Goal: Task Accomplishment & Management: Use online tool/utility

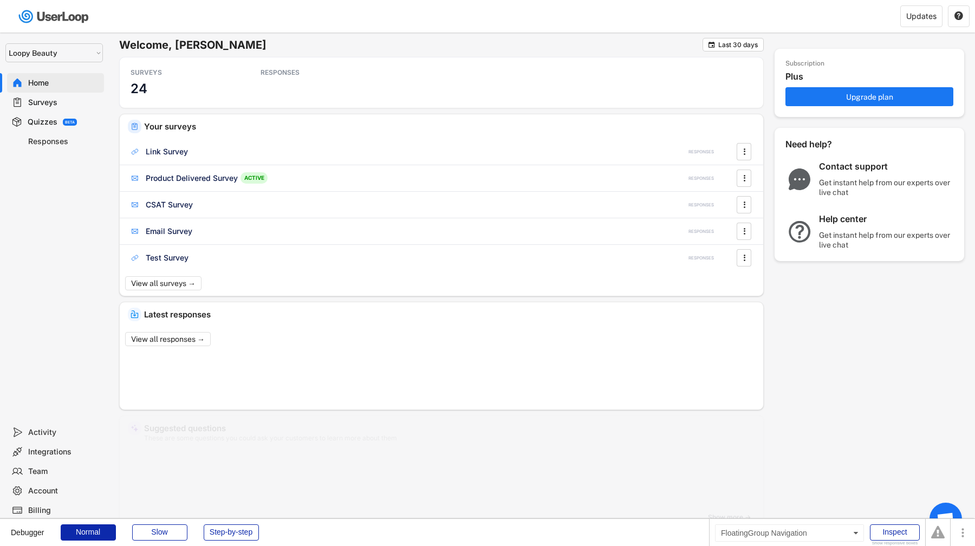
select select ""1348695171700984260__LOOKUP__1621425969652x687239840058835000""
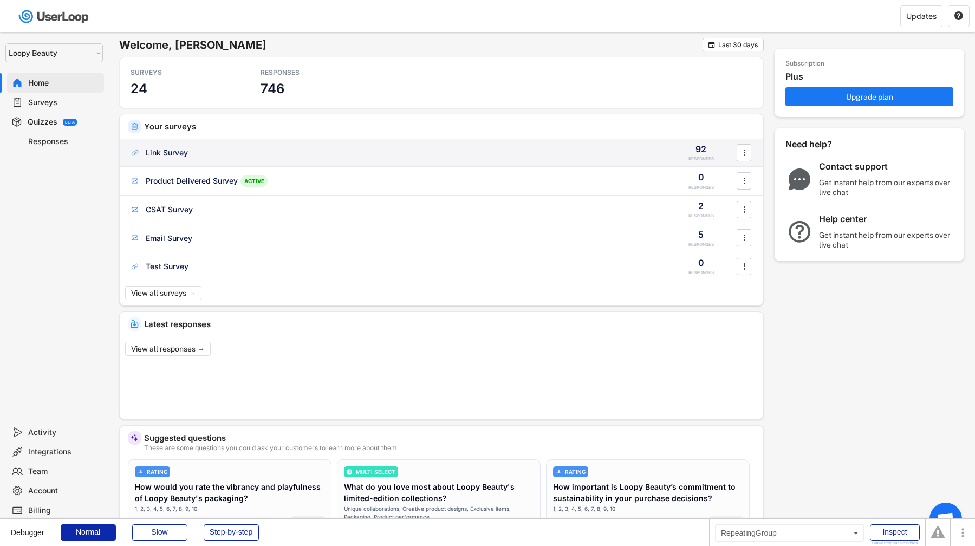
click at [175, 160] on div "Link Survey 92 RESPONSES " at bounding box center [441, 153] width 643 height 28
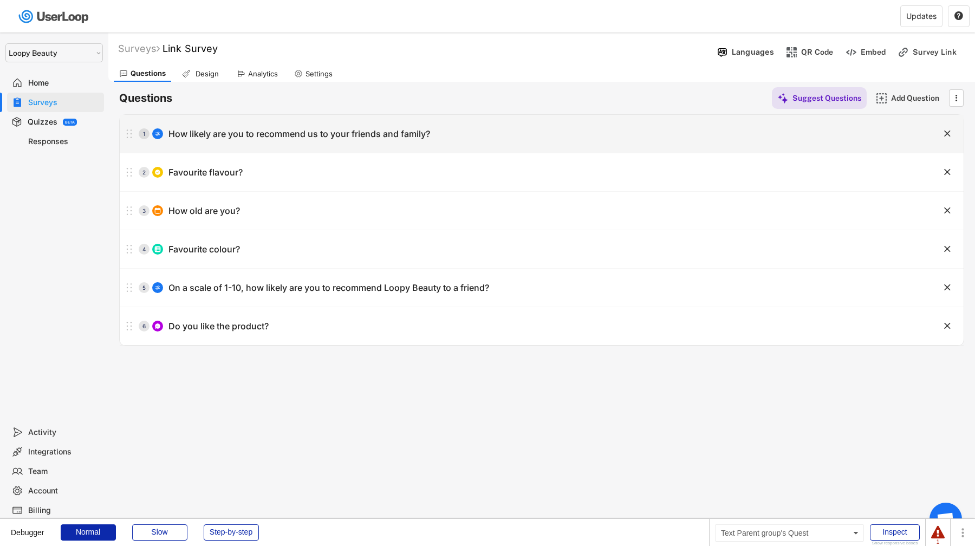
click at [210, 139] on div "How likely are you to recommend us to your friends and family?" at bounding box center [299, 133] width 262 height 11
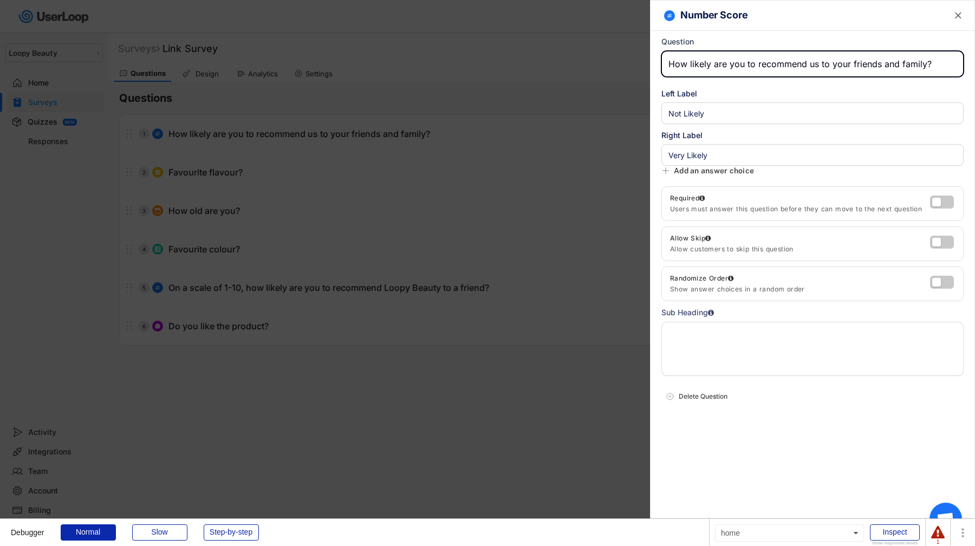
click at [210, 139] on div at bounding box center [487, 273] width 975 height 546
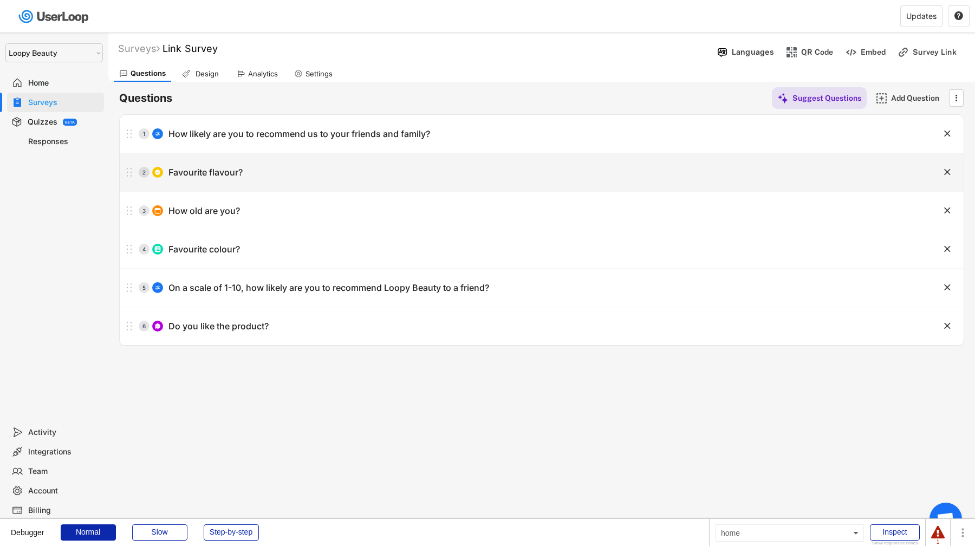
click at [210, 169] on div "Favourite flavour?" at bounding box center [205, 172] width 74 height 11
type input "Favourite flavour?"
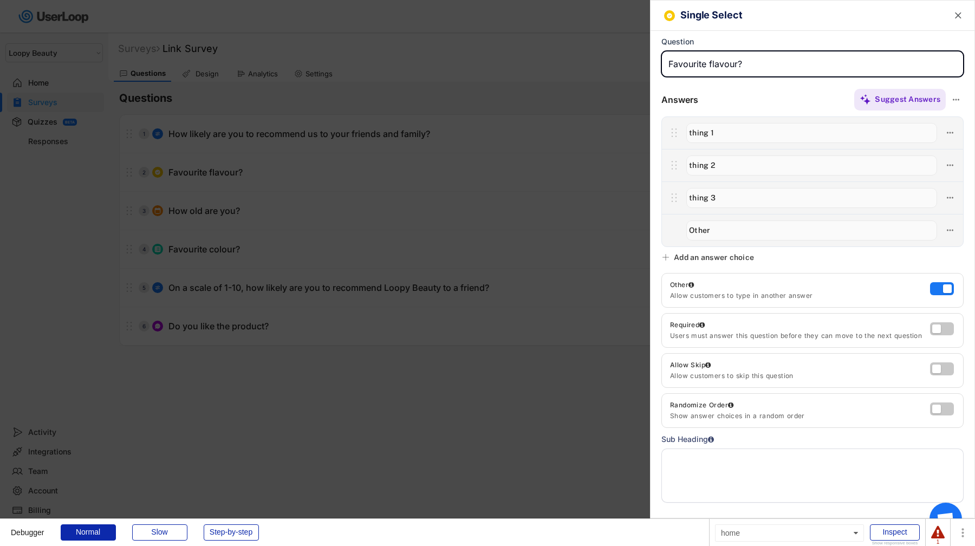
click at [210, 169] on div at bounding box center [487, 273] width 975 height 546
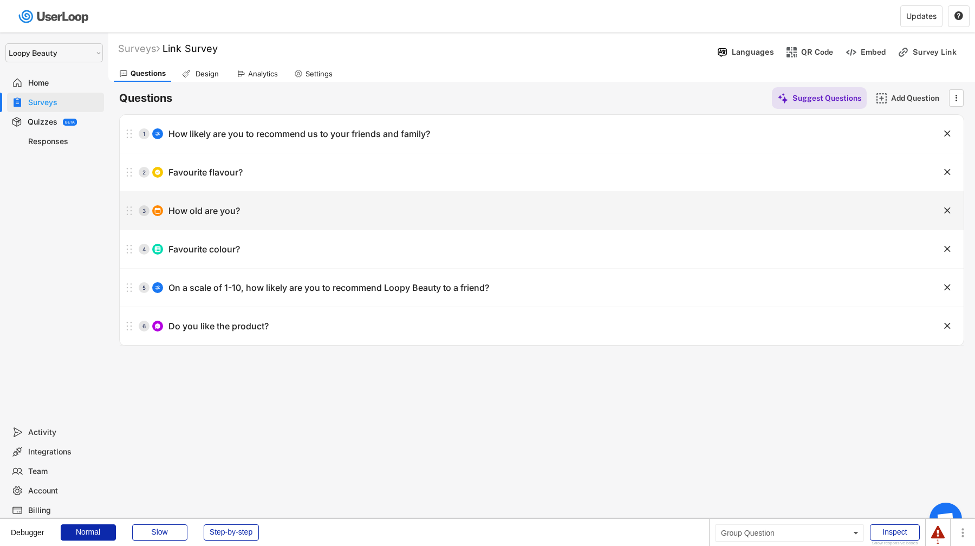
click at [215, 204] on div "3 How old are you?" at bounding box center [514, 211] width 789 height 22
type input "How old are you?"
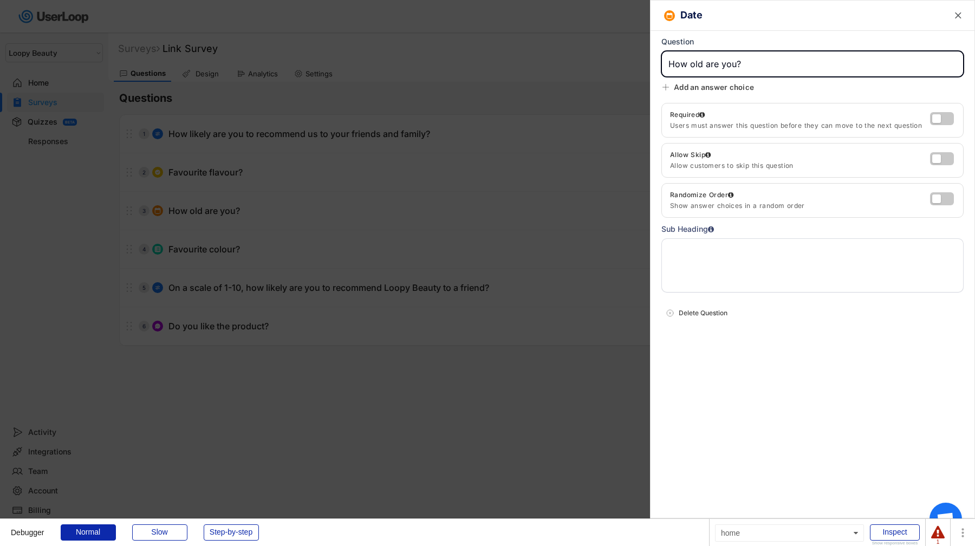
click at [215, 204] on div at bounding box center [487, 273] width 975 height 546
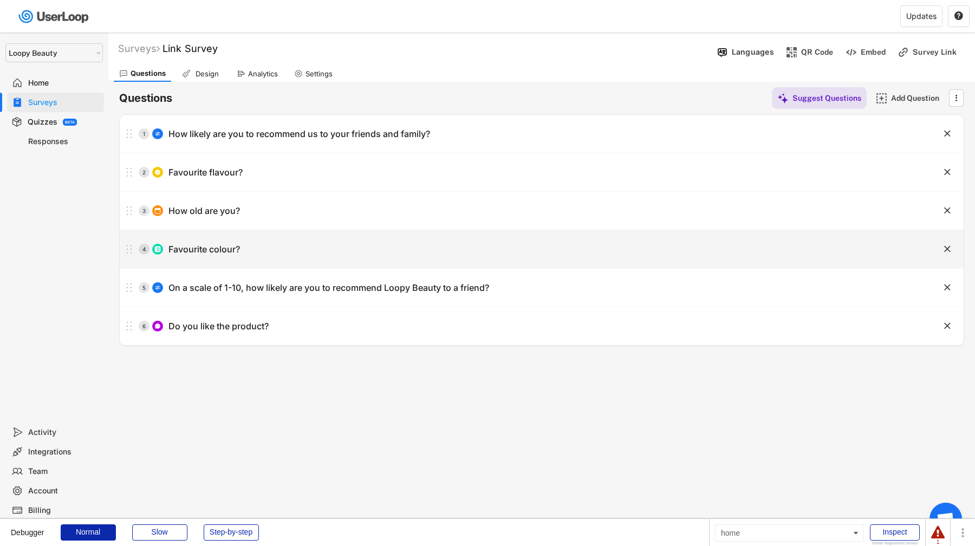
click at [224, 257] on div "4 Favourite colour?" at bounding box center [514, 249] width 789 height 22
type input "Favourite colour?"
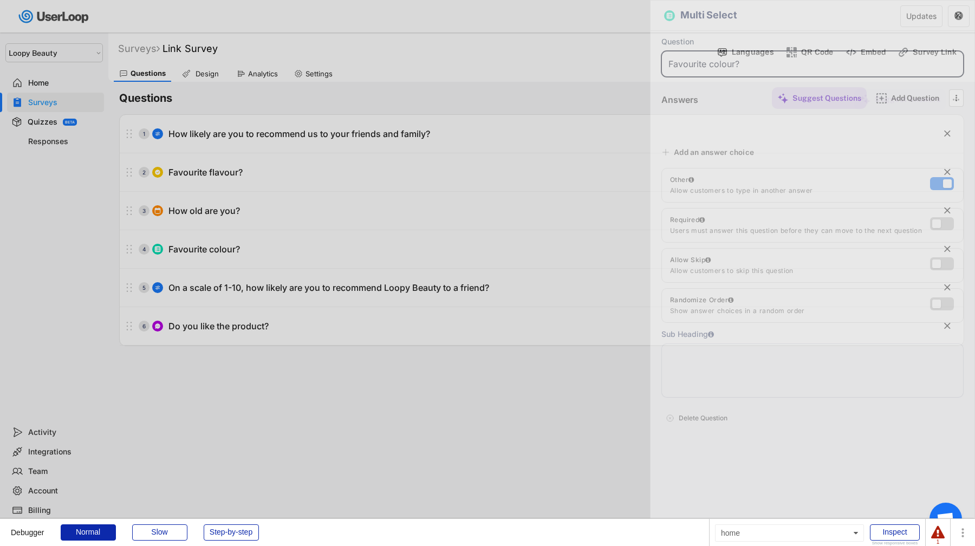
type input "Pink"
type input "Purple"
type input "Coral"
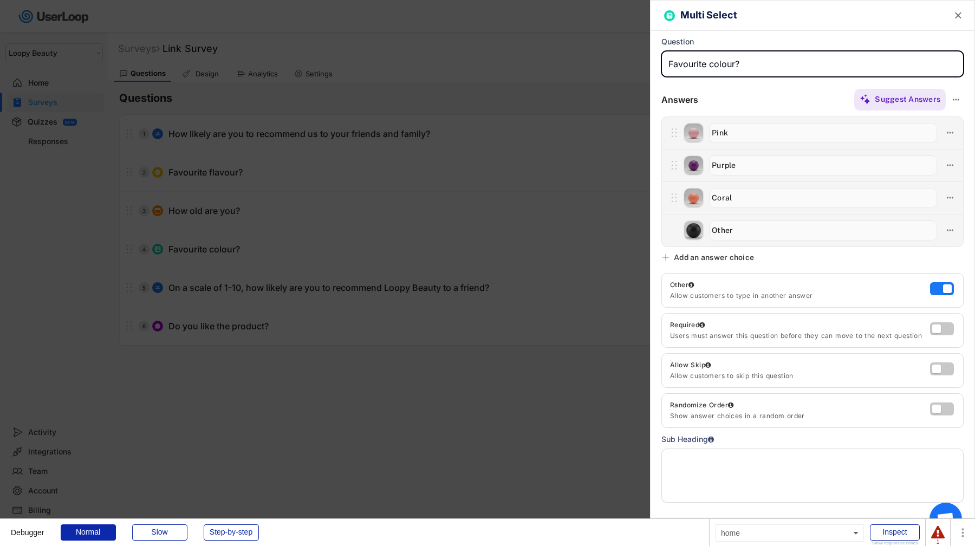
click at [224, 257] on div at bounding box center [487, 273] width 975 height 546
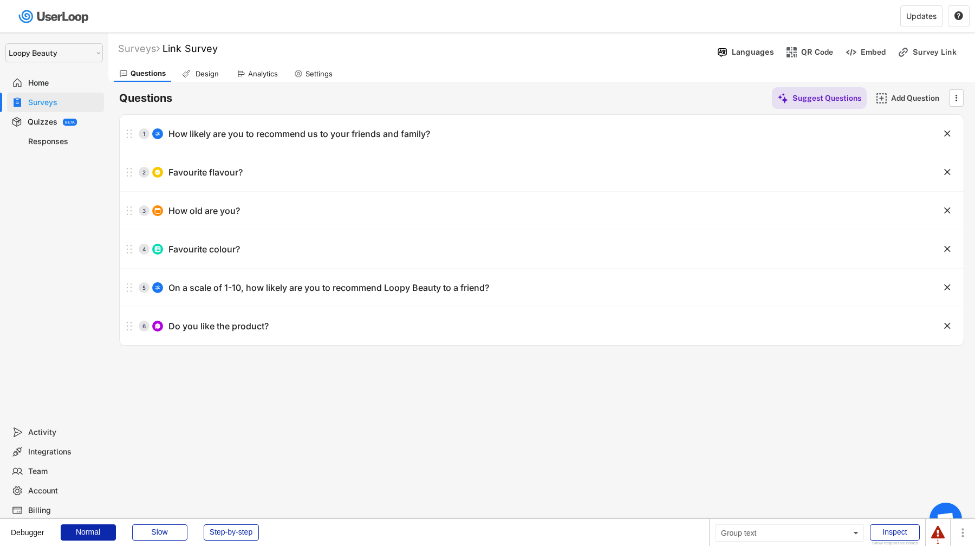
click at [89, 88] on div "Home" at bounding box center [55, 82] width 97 height 19
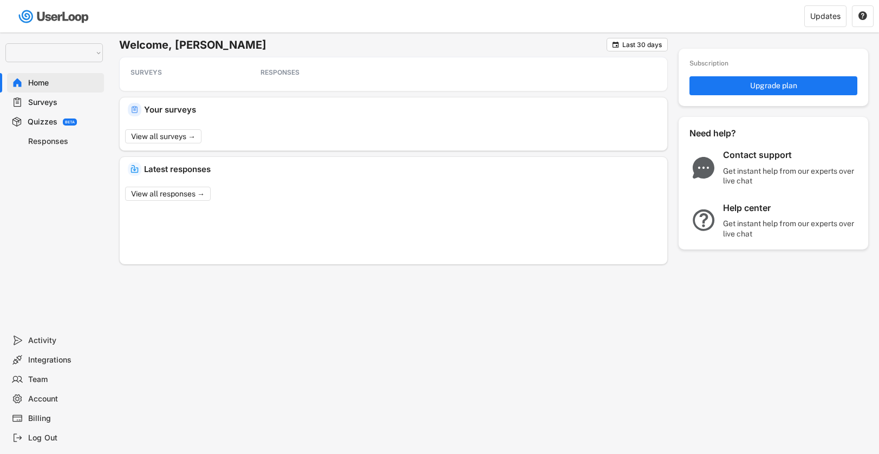
select select ""1348695171700984260__LOOKUP__1621425969652x687239840058835000""
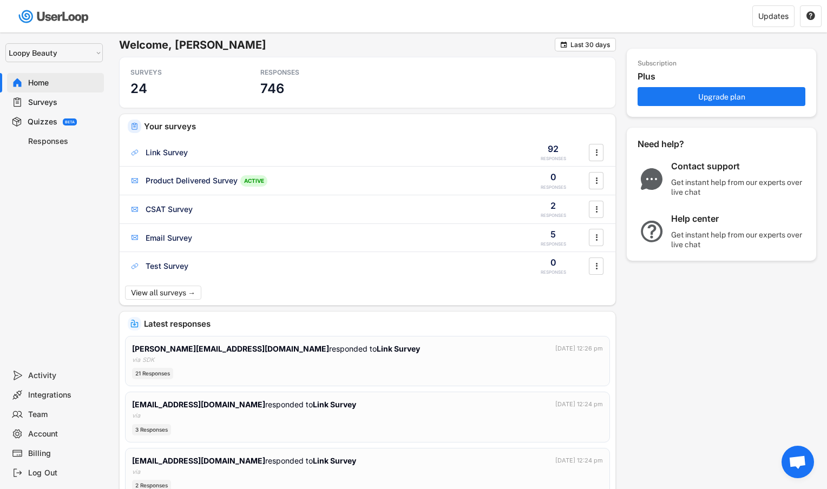
click at [53, 125] on div "Quizzes" at bounding box center [43, 122] width 30 height 10
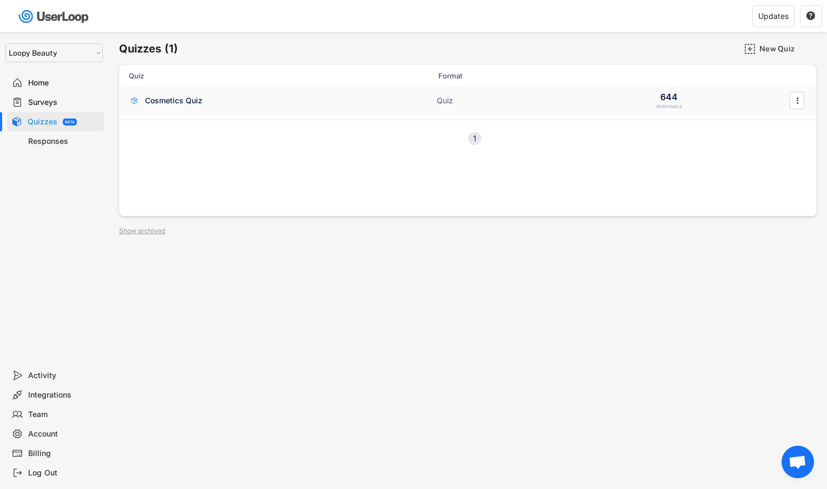
click at [156, 104] on div "Cosmetics Quiz" at bounding box center [173, 100] width 57 height 11
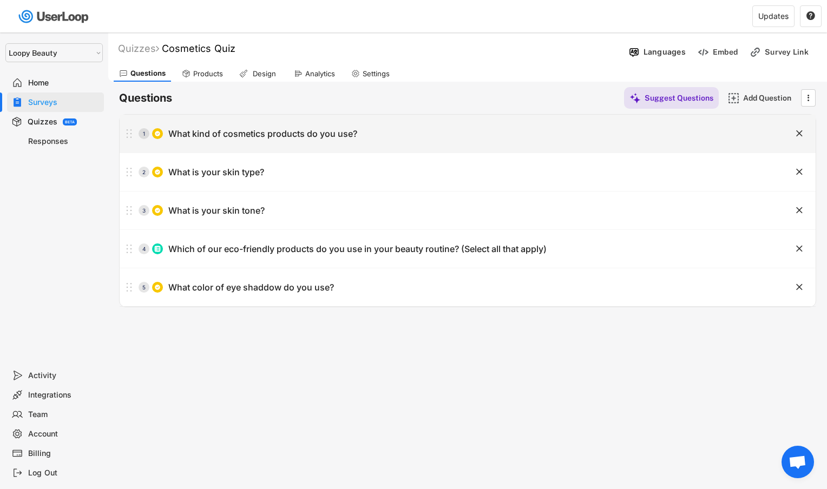
click at [280, 135] on div "What kind of cosmetics products do you use?" at bounding box center [262, 133] width 189 height 11
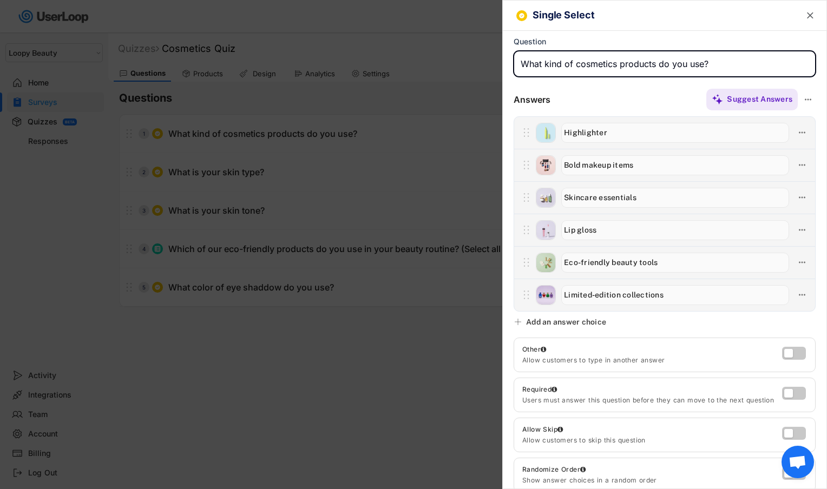
click at [280, 135] on div at bounding box center [413, 244] width 827 height 489
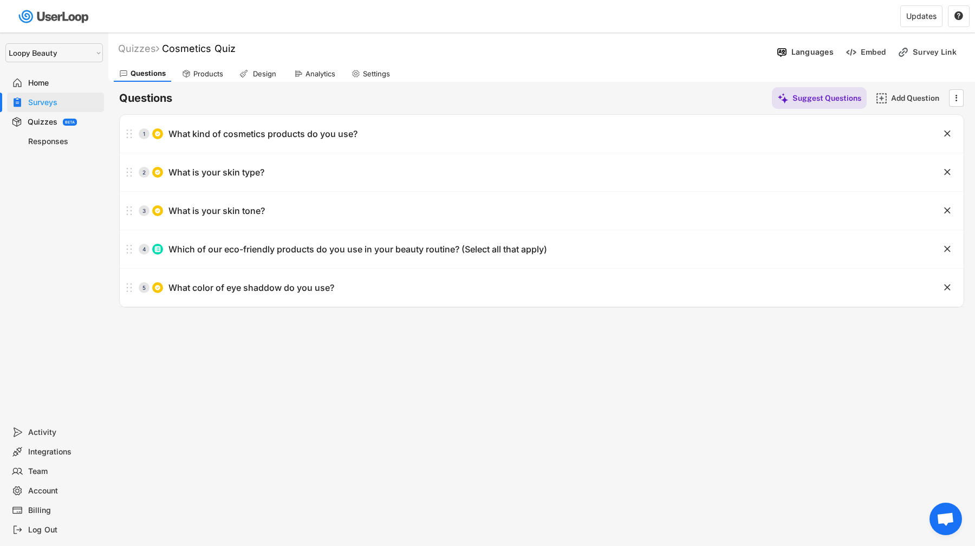
click at [63, 122] on div "BETA" at bounding box center [70, 122] width 14 height 7
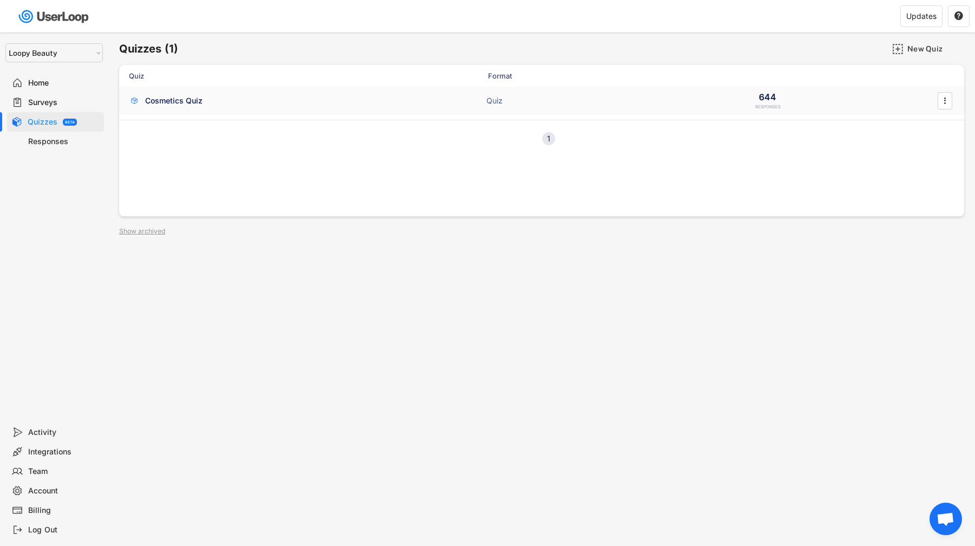
click at [185, 106] on div "Cosmetics Quiz ACTIVE" at bounding box center [237, 100] width 217 height 11
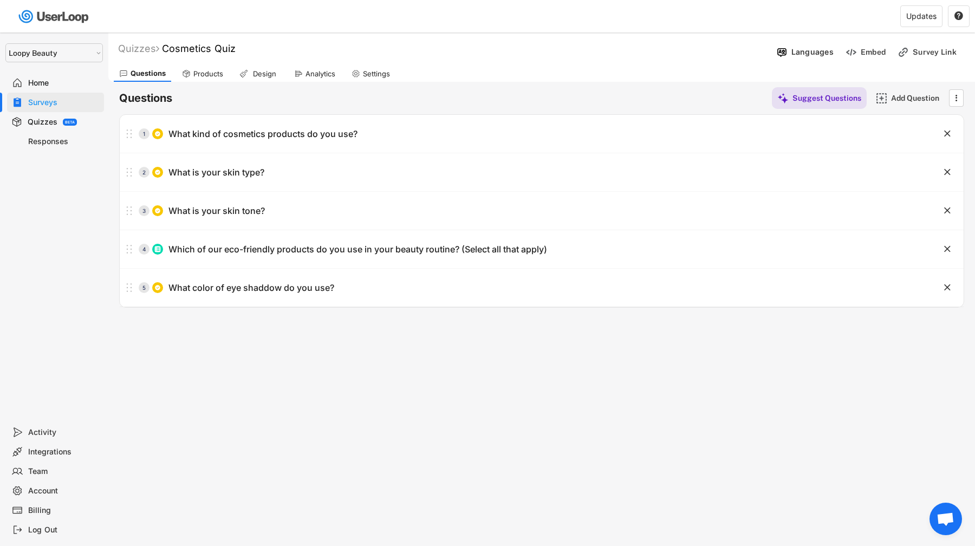
click at [87, 113] on div "Quizzes BETA" at bounding box center [55, 121] width 97 height 19
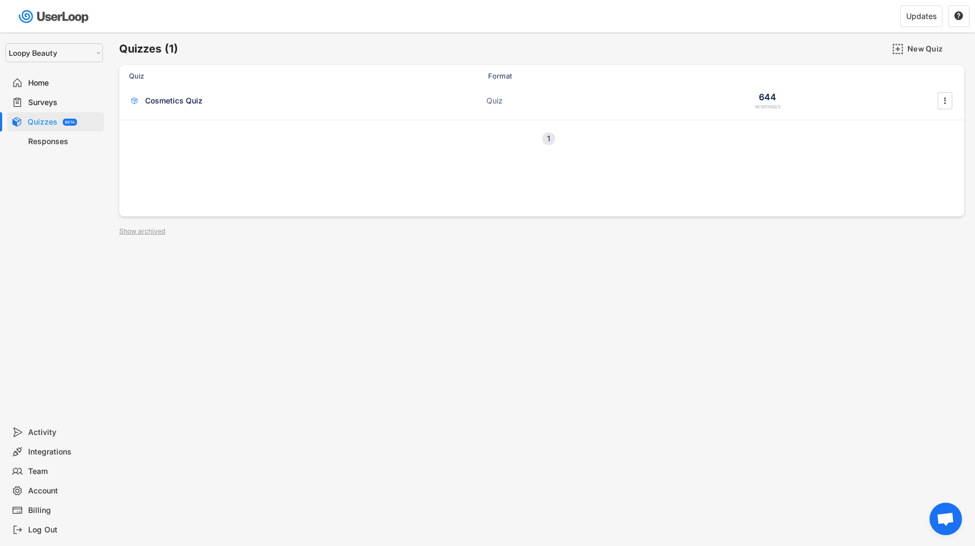
click at [87, 97] on div "Surveys" at bounding box center [63, 102] width 71 height 10
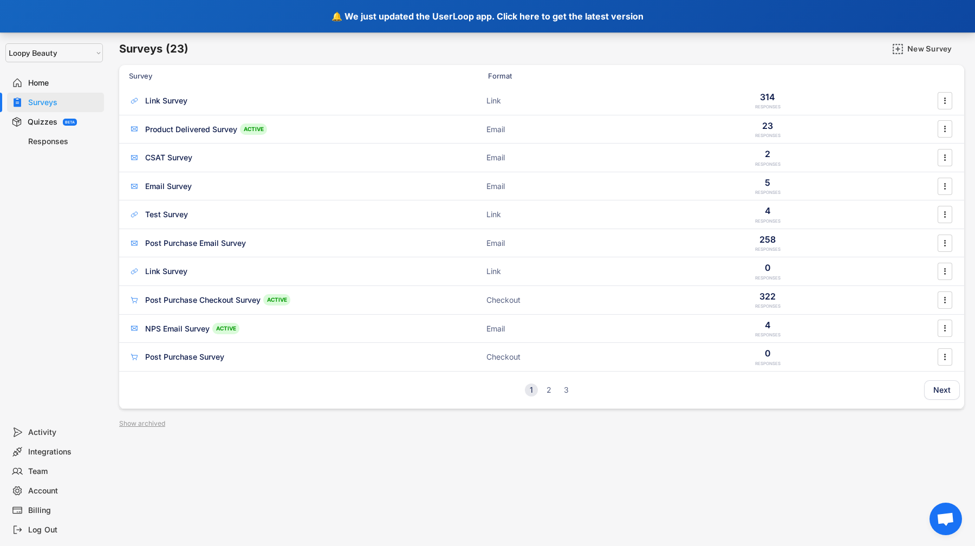
click at [200, 14] on div "🔔 We just updated the UserLoop app. Click here to get the latest version" at bounding box center [487, 16] width 975 height 32
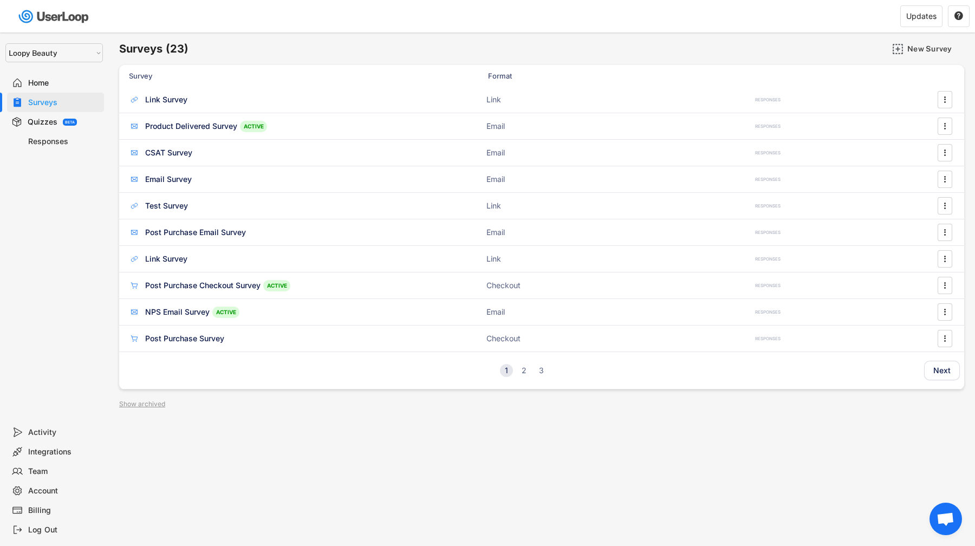
select select ""1348695171700984260__LOOKUP__1621425969652x687239840058835000""
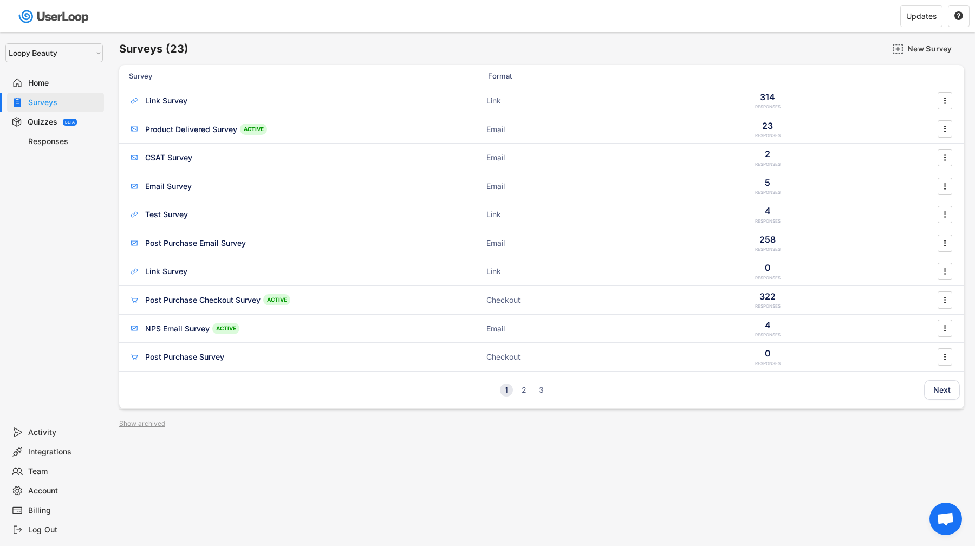
click at [79, 115] on div "Quizzes BETA" at bounding box center [55, 121] width 97 height 19
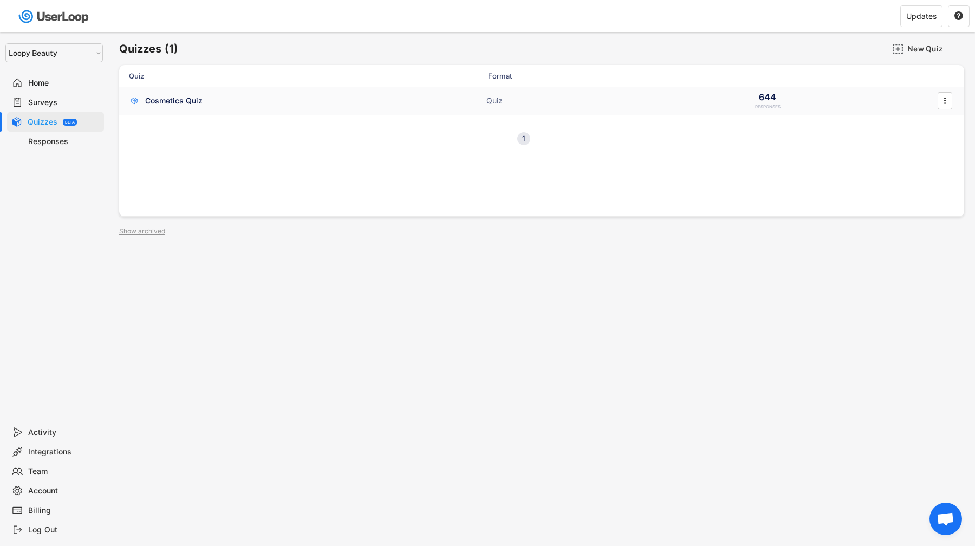
click at [193, 101] on div "Cosmetics Quiz" at bounding box center [173, 100] width 57 height 11
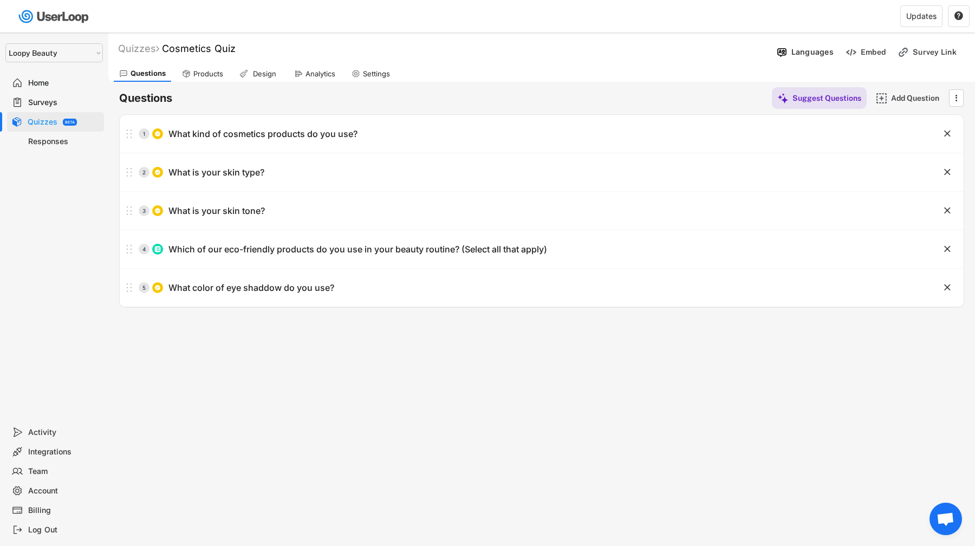
click at [204, 76] on div "Products" at bounding box center [208, 73] width 30 height 9
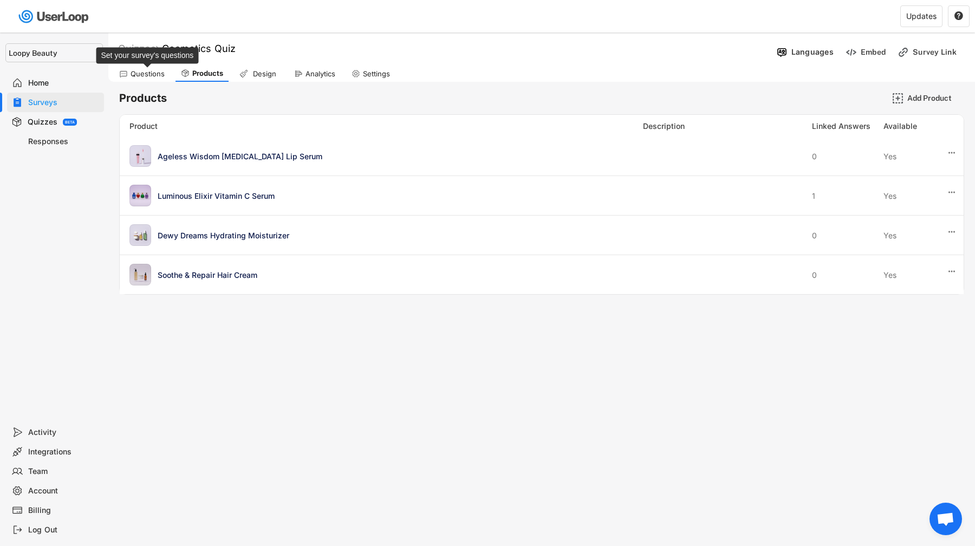
click at [134, 74] on div "Questions" at bounding box center [147, 73] width 34 height 9
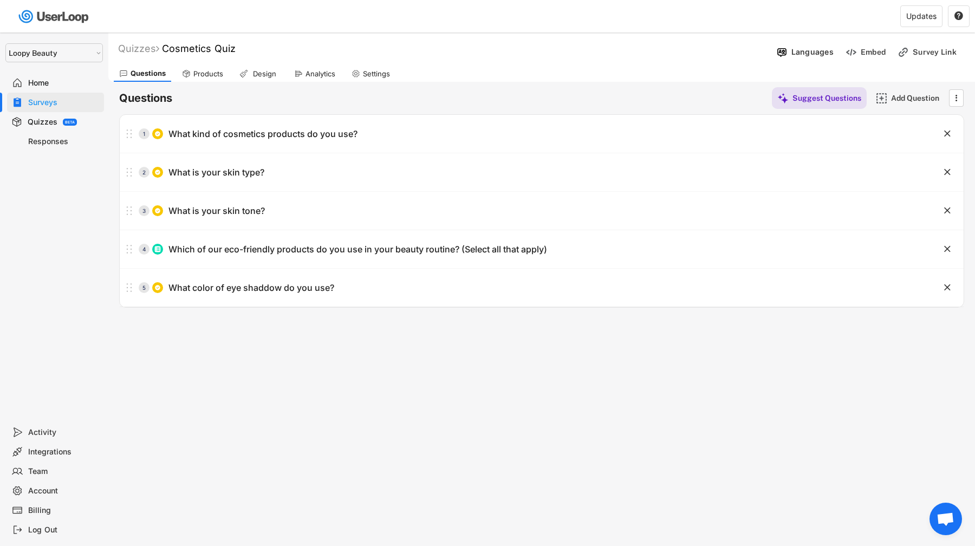
click at [195, 74] on div "Products" at bounding box center [208, 73] width 30 height 9
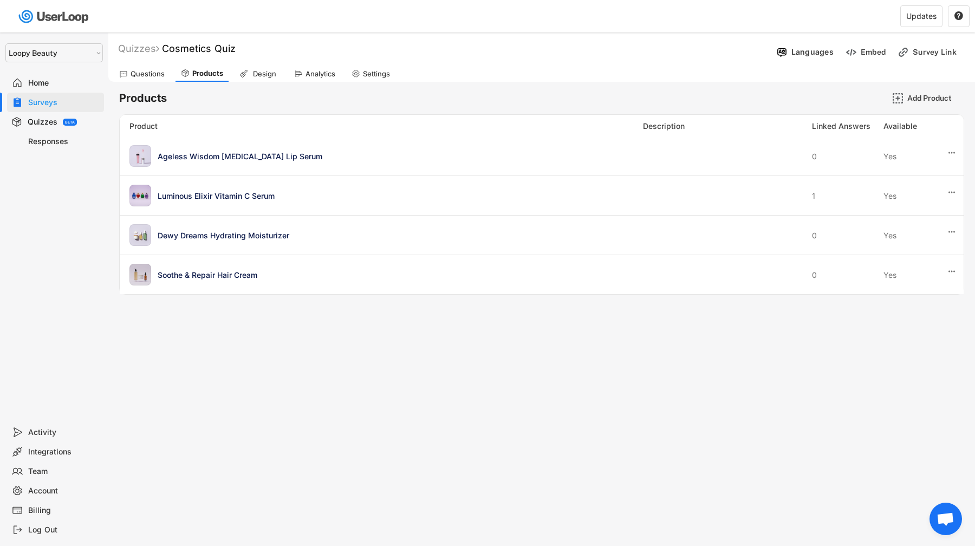
click at [240, 74] on icon at bounding box center [243, 73] width 9 height 9
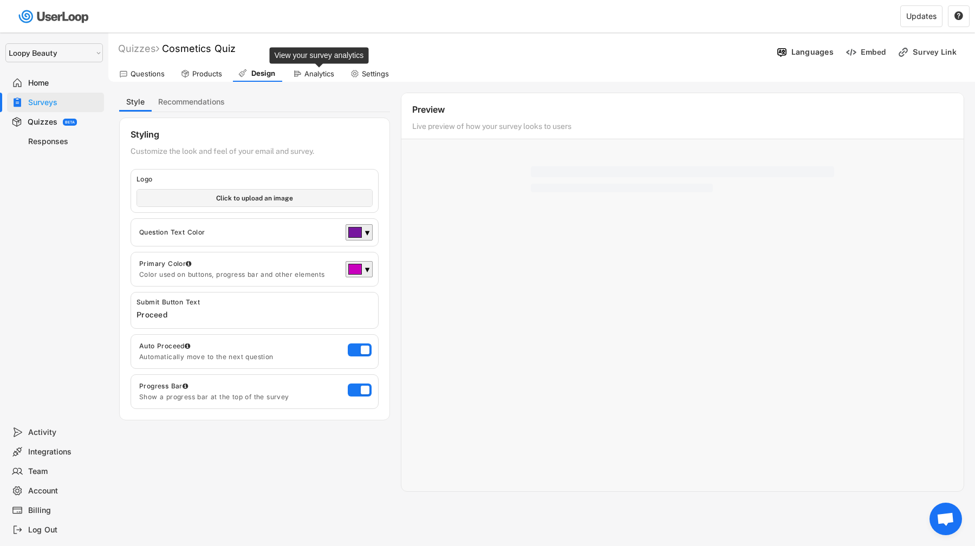
click at [319, 72] on div "Analytics" at bounding box center [319, 73] width 30 height 9
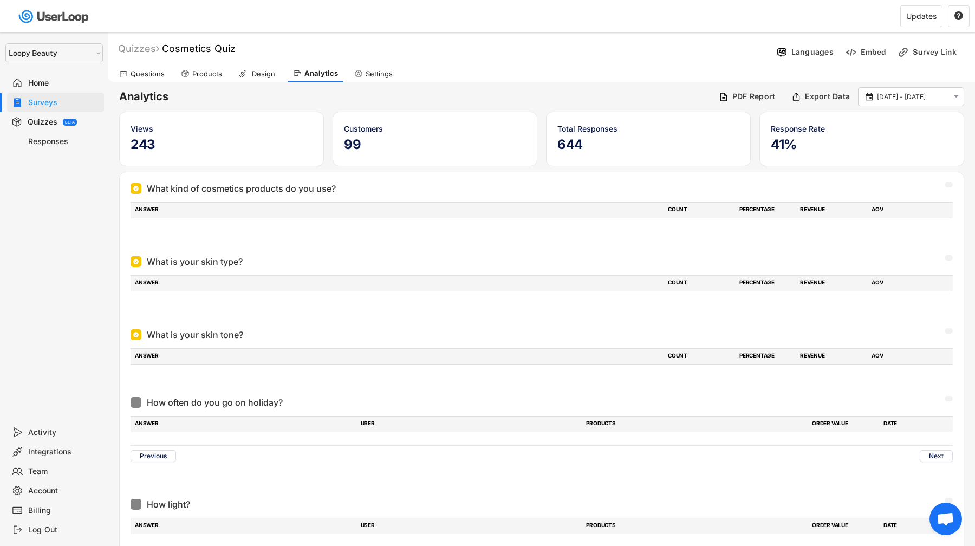
click at [372, 72] on div "Settings" at bounding box center [378, 73] width 27 height 9
select select ""monthly""
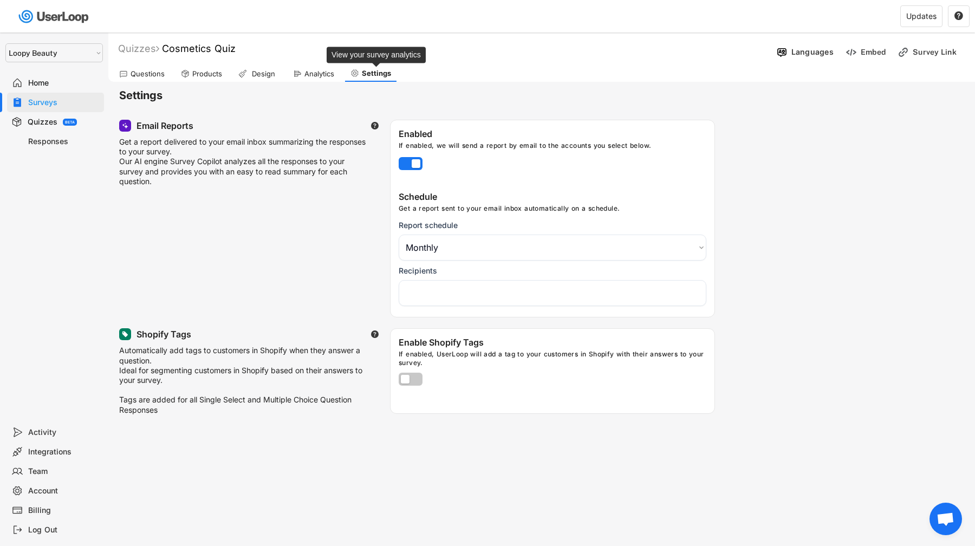
select select "1348695171700984260__LOOKUP__1621425946483x437467764361997950"
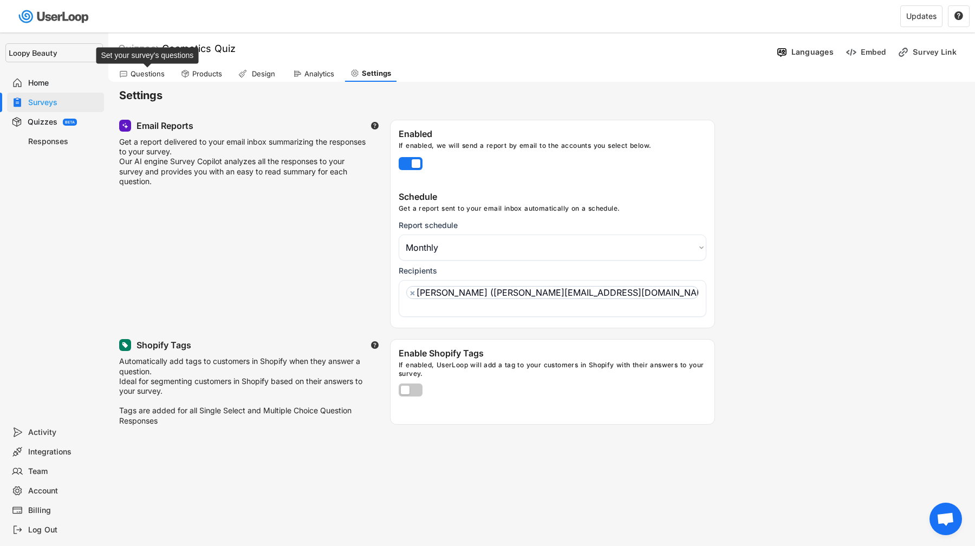
click at [154, 70] on div "Questions" at bounding box center [147, 73] width 34 height 9
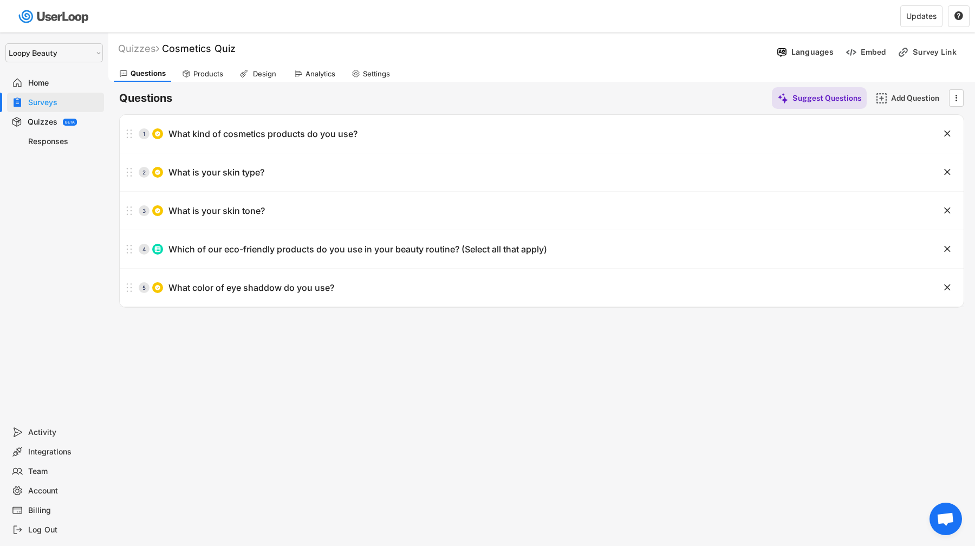
click at [201, 75] on div "Products" at bounding box center [208, 73] width 30 height 9
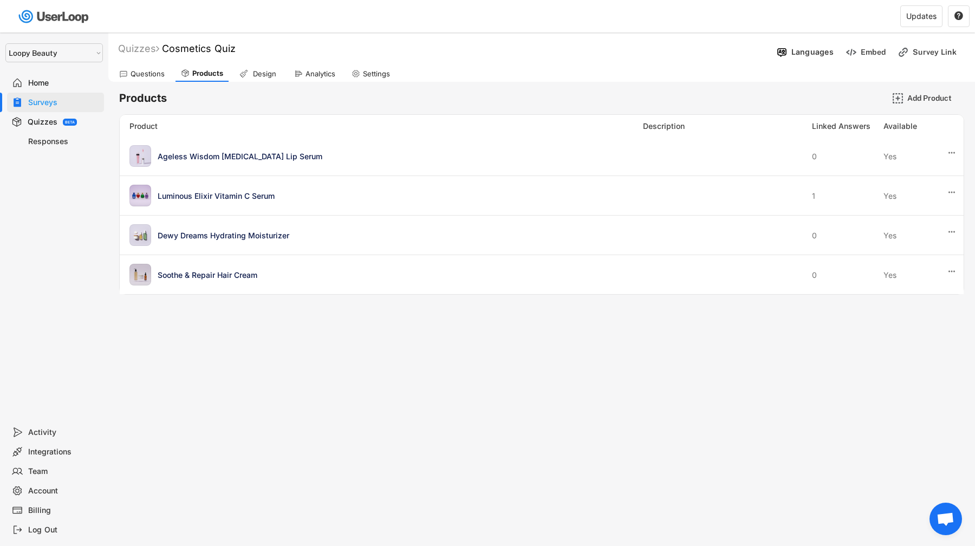
click at [72, 119] on div "BETA" at bounding box center [70, 122] width 14 height 7
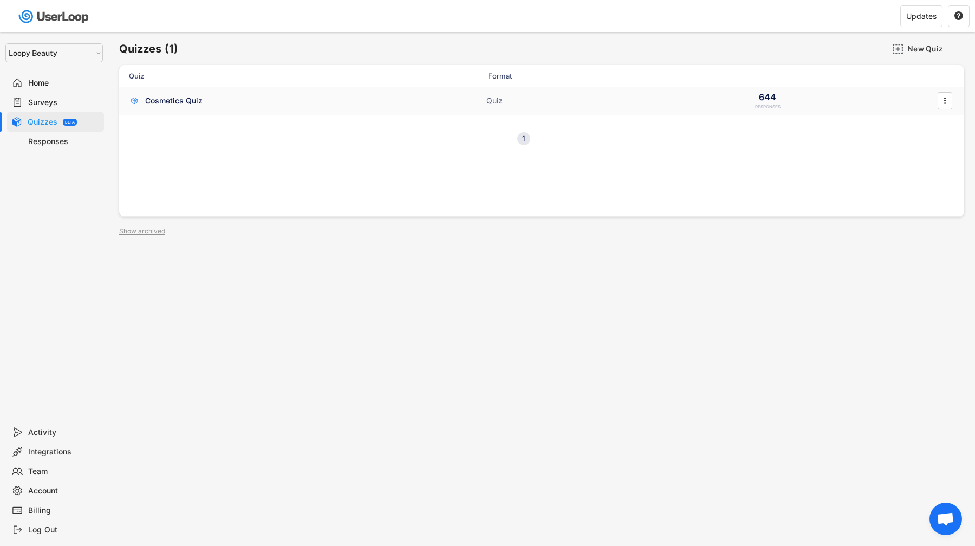
click at [167, 99] on div "Cosmetics Quiz" at bounding box center [173, 100] width 57 height 11
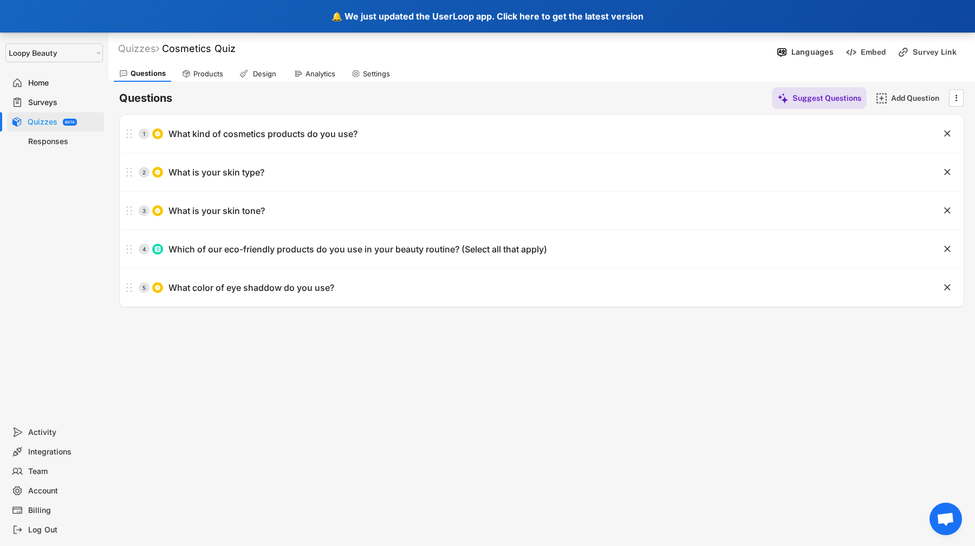
click at [236, 22] on div "🔔 We just updated the UserLoop app. Click here to get the latest version" at bounding box center [487, 16] width 975 height 32
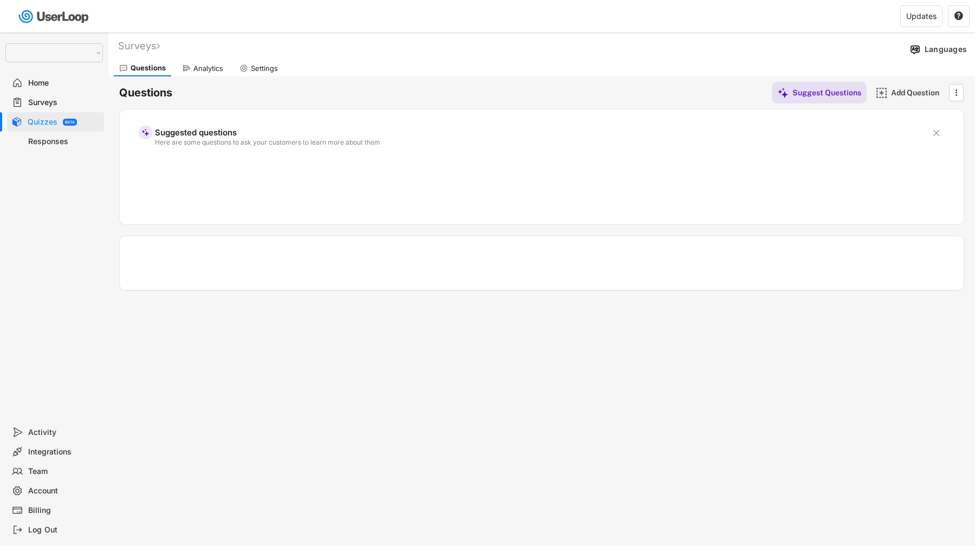
select select ""1348695171700984260__LOOKUP__1621425969652x687239840058835000""
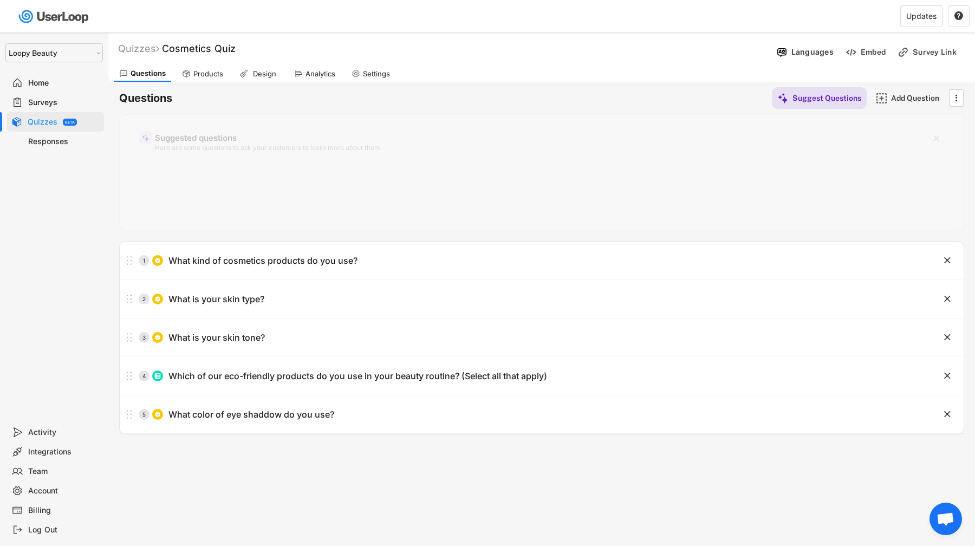
click at [217, 77] on div "Products" at bounding box center [208, 73] width 30 height 9
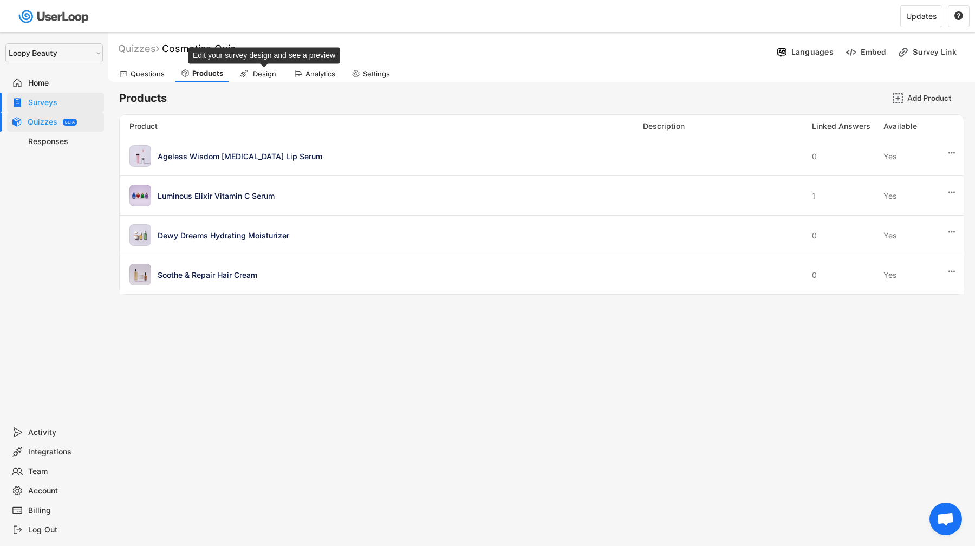
click at [256, 73] on div "Design" at bounding box center [264, 73] width 27 height 9
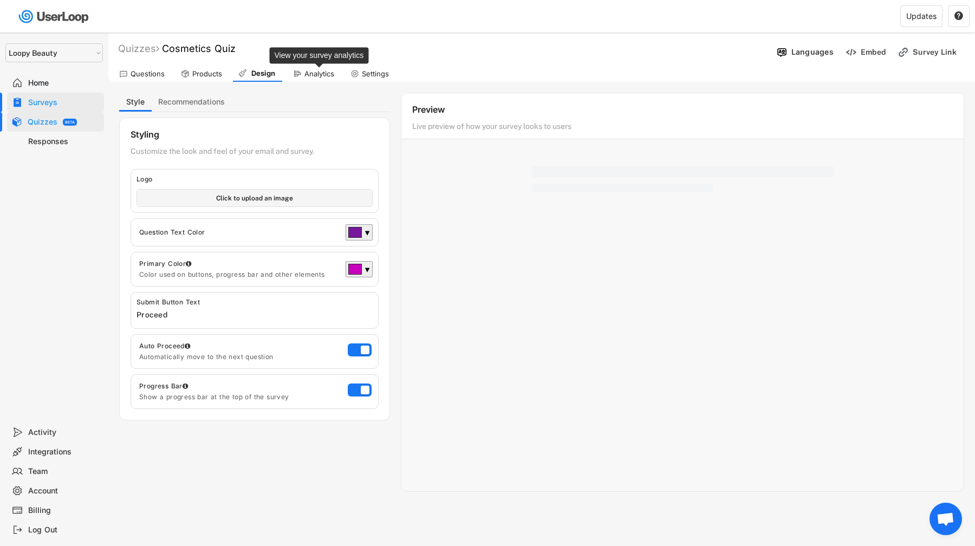
click at [304, 75] on div "Analytics" at bounding box center [319, 73] width 30 height 9
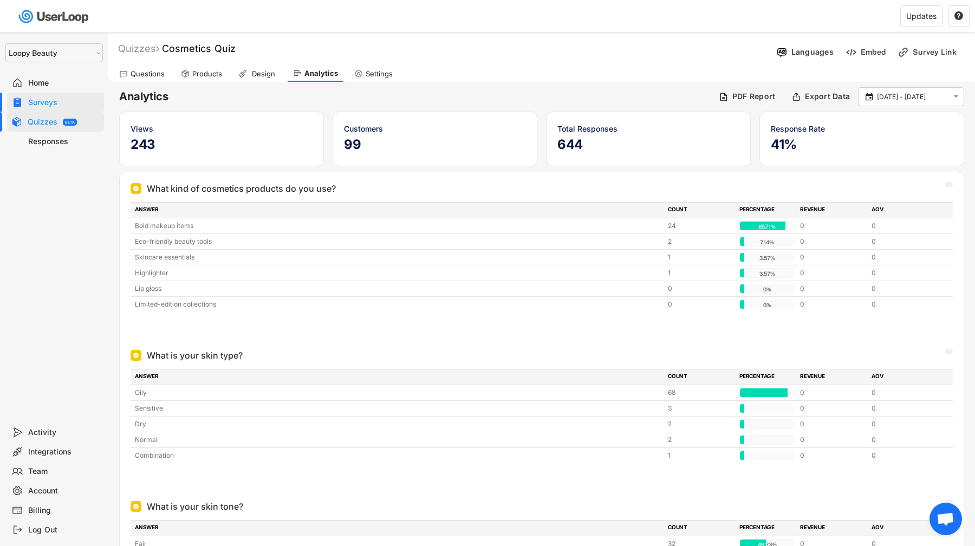
click at [369, 78] on div "Settings" at bounding box center [373, 74] width 49 height 16
select select ""monthly""
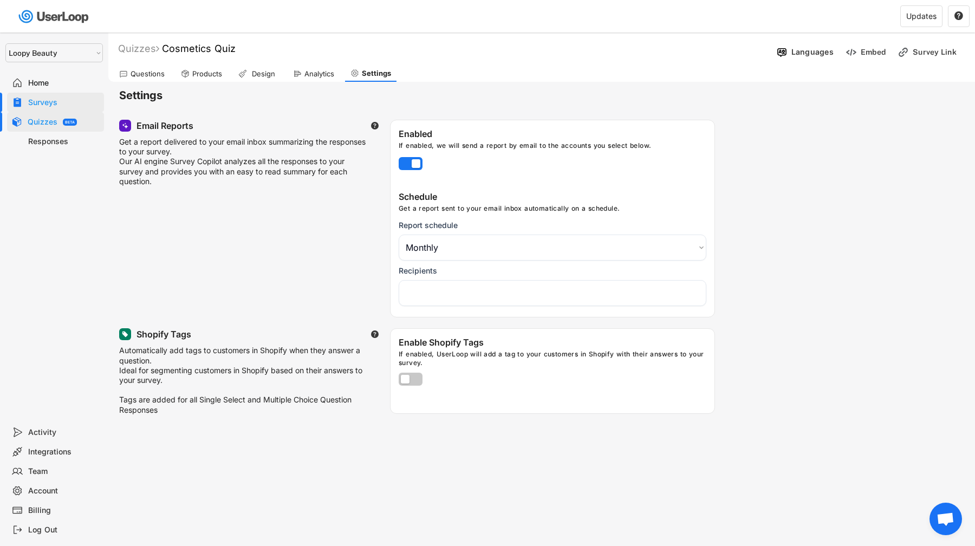
select select "1348695171700984260__LOOKUP__1621425946483x437467764361997950"
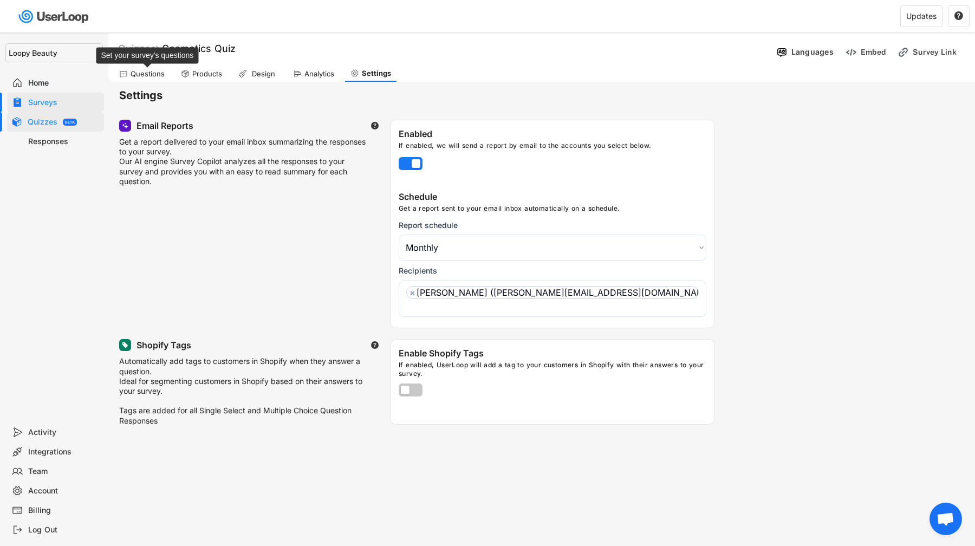
click at [148, 73] on div "Questions" at bounding box center [147, 73] width 34 height 9
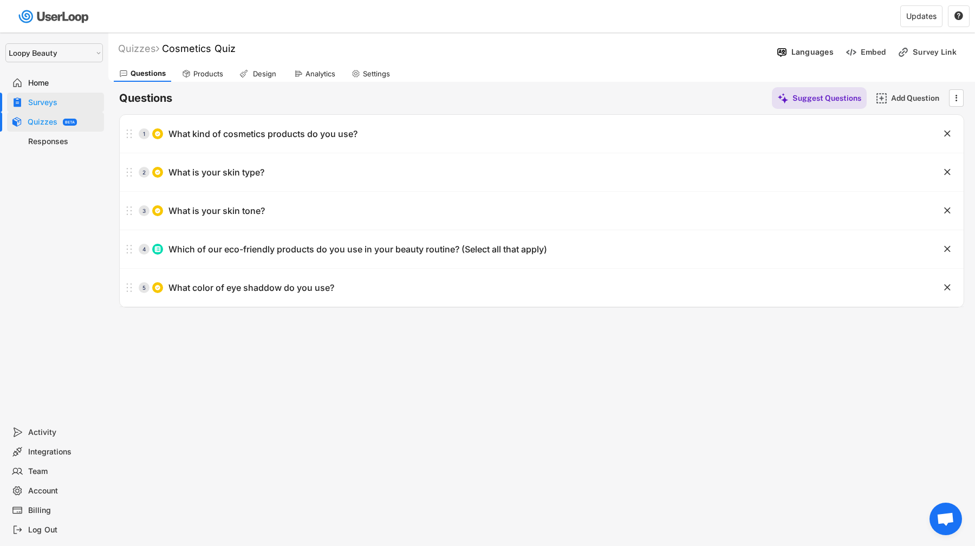
click at [60, 101] on div "Surveys" at bounding box center [63, 102] width 71 height 10
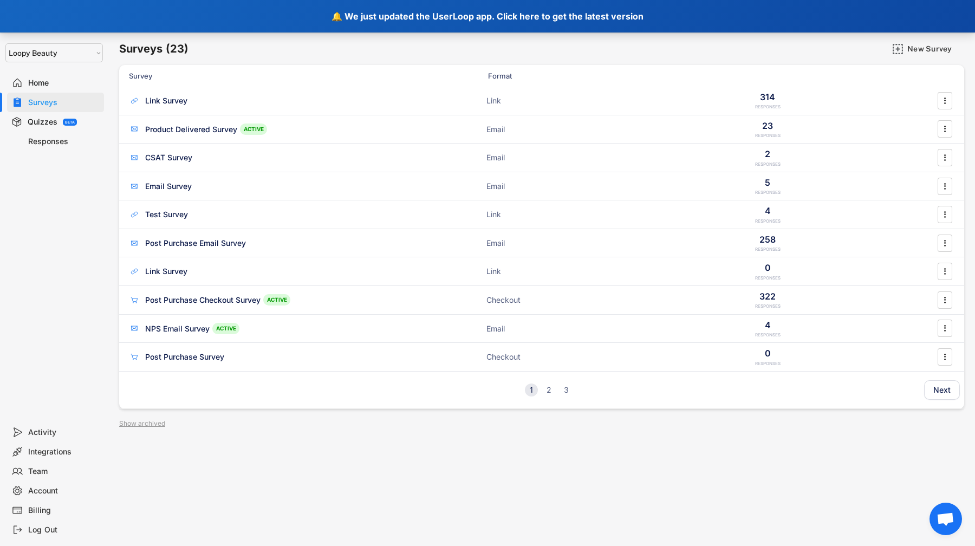
click at [185, 10] on div "🔔 We just updated the UserLoop app. Click here to get the latest version" at bounding box center [487, 16] width 975 height 32
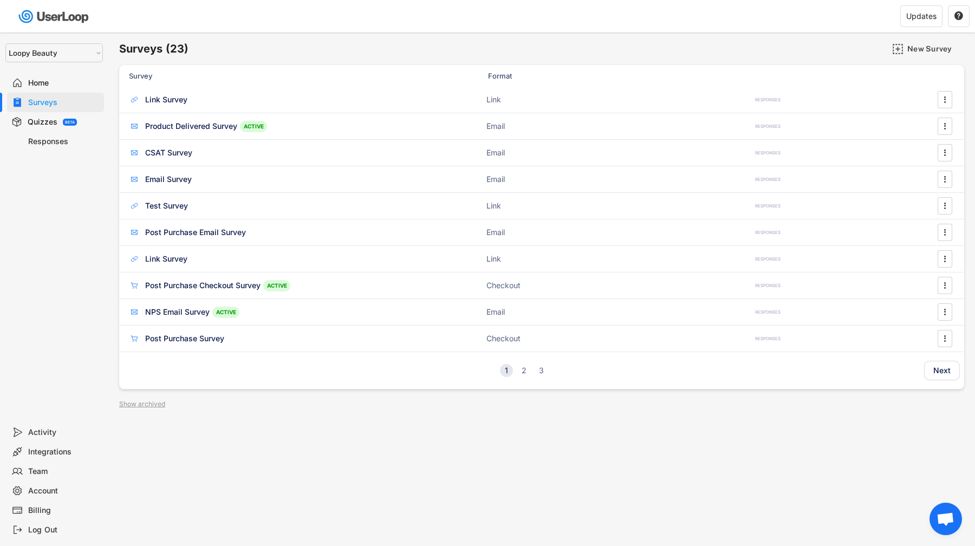
select select ""1348695171700984260__LOOKUP__1621425969652x687239840058835000""
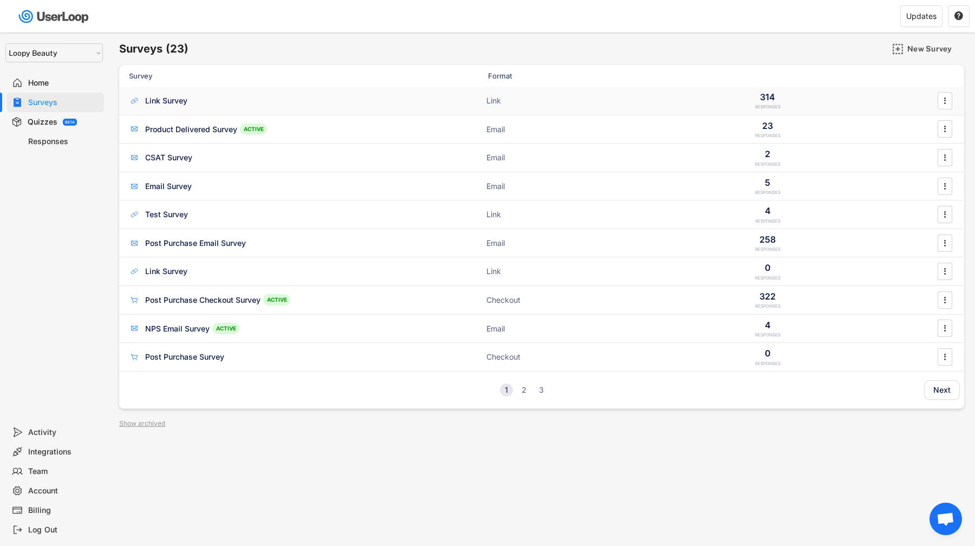
click at [173, 101] on div "Link Survey" at bounding box center [166, 100] width 42 height 11
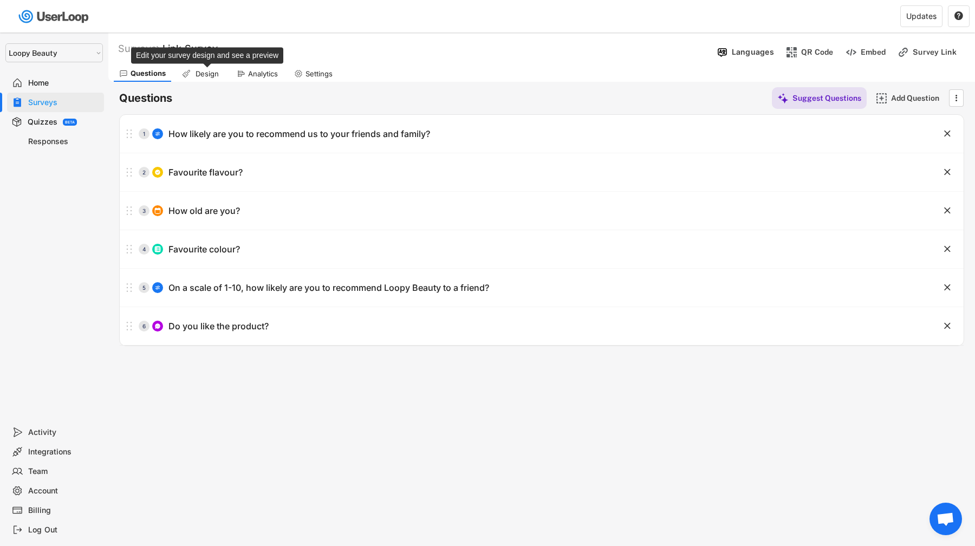
click at [202, 75] on div "Design" at bounding box center [206, 73] width 27 height 9
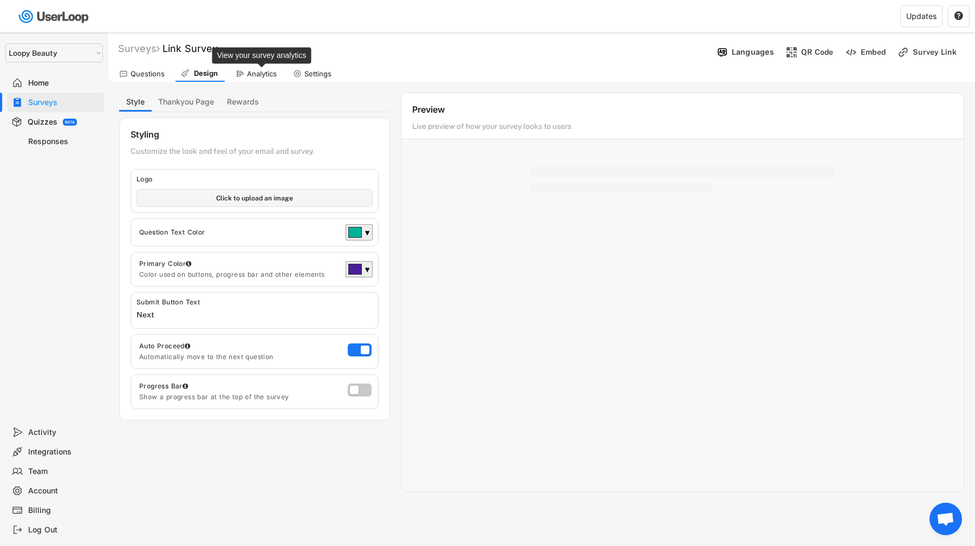
click at [259, 75] on div "Analytics" at bounding box center [262, 73] width 30 height 9
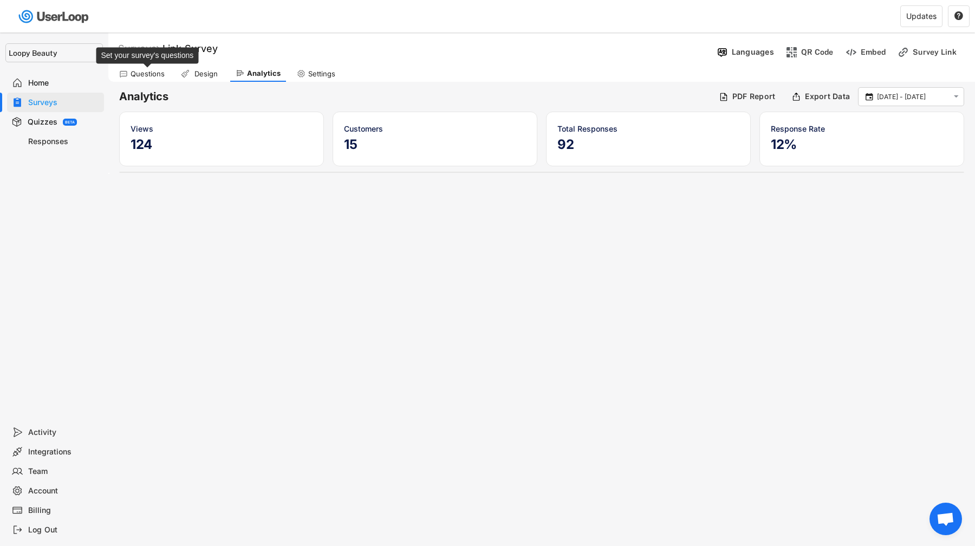
click at [145, 75] on div "Questions" at bounding box center [147, 73] width 34 height 9
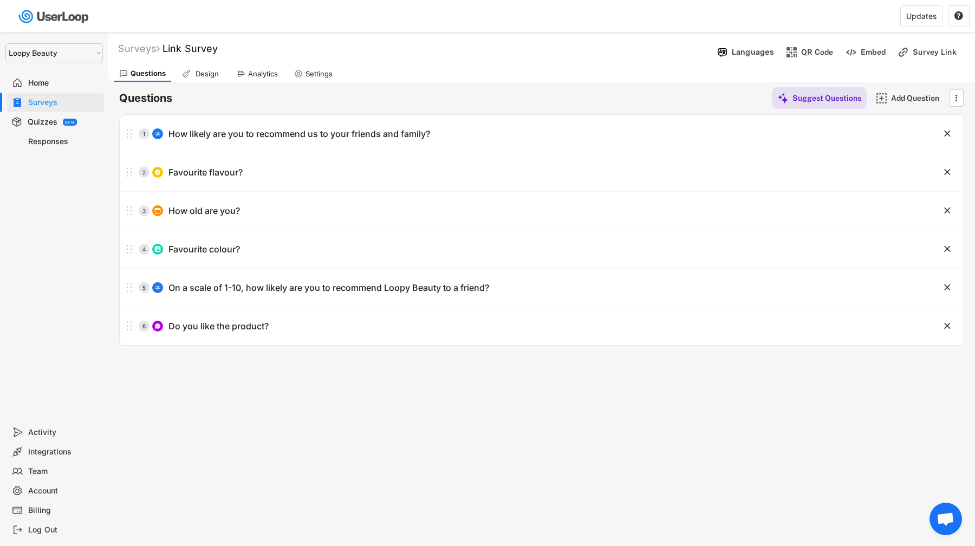
click at [65, 125] on div "BETA" at bounding box center [70, 122] width 14 height 7
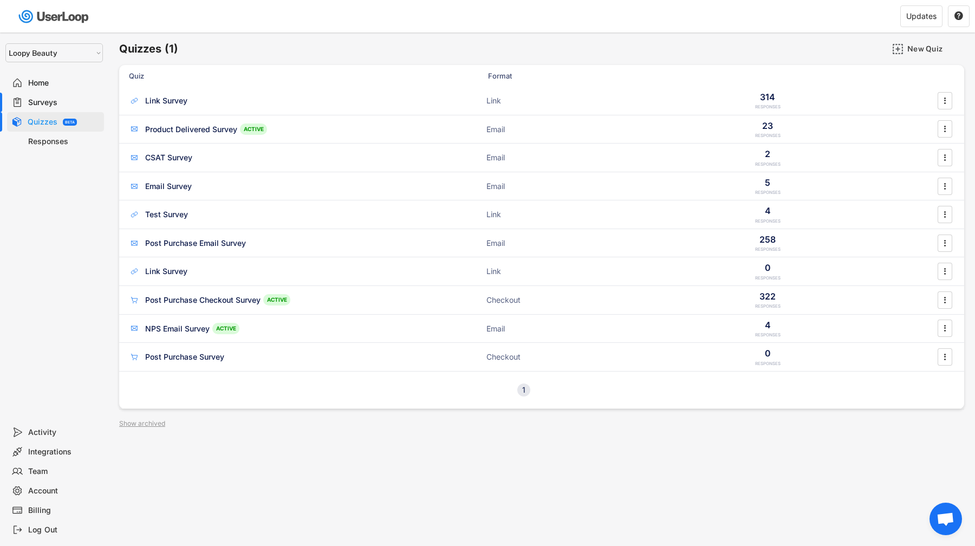
click at [73, 102] on div "Surveys" at bounding box center [63, 102] width 71 height 10
click at [77, 121] on div "Quizzes BETA" at bounding box center [55, 121] width 97 height 19
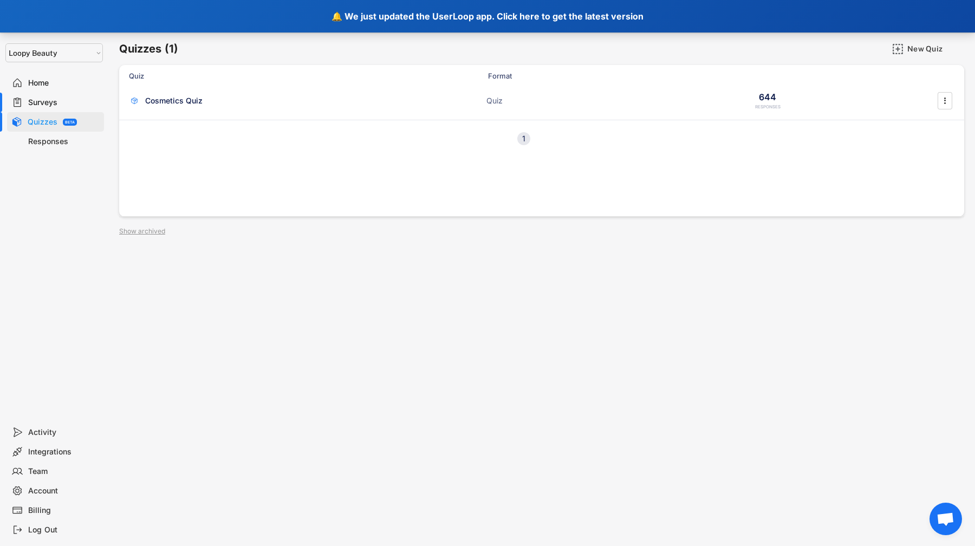
click at [140, 9] on div "🔔 We just updated the UserLoop app. Click here to get the latest version" at bounding box center [487, 16] width 975 height 32
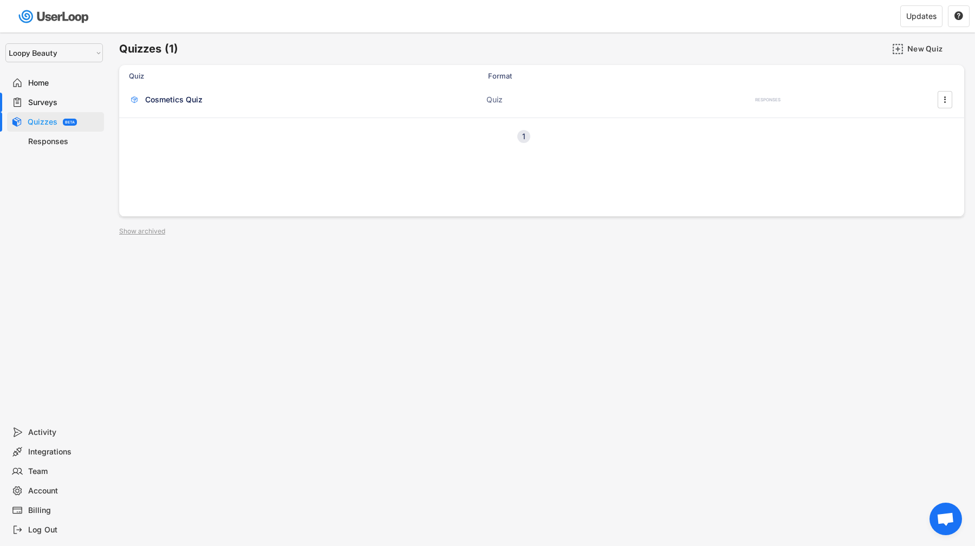
select select ""1348695171700984260__LOOKUP__1621425969652x687239840058835000""
click at [52, 97] on div "Surveys" at bounding box center [55, 102] width 97 height 19
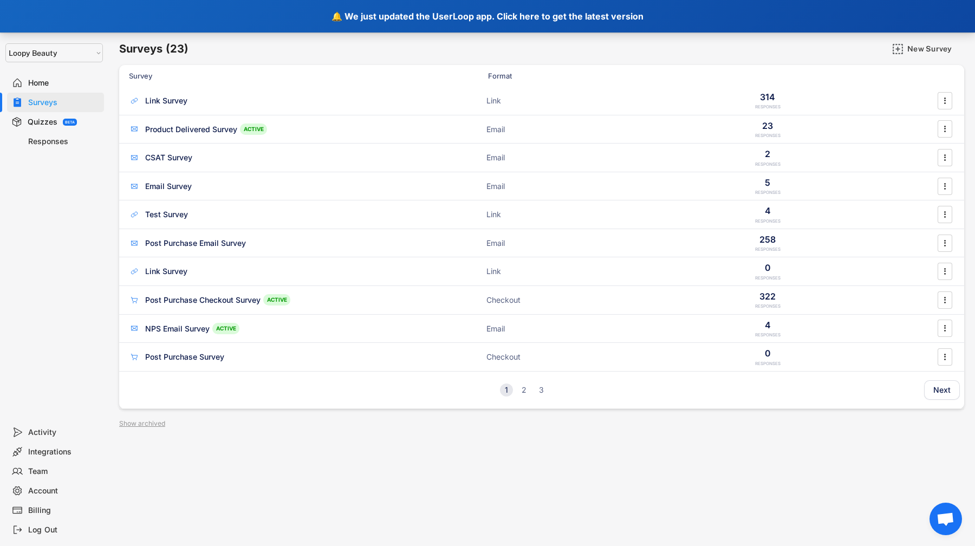
click at [149, 15] on div "🔔 We just updated the UserLoop app. Click here to get the latest version" at bounding box center [487, 16] width 975 height 32
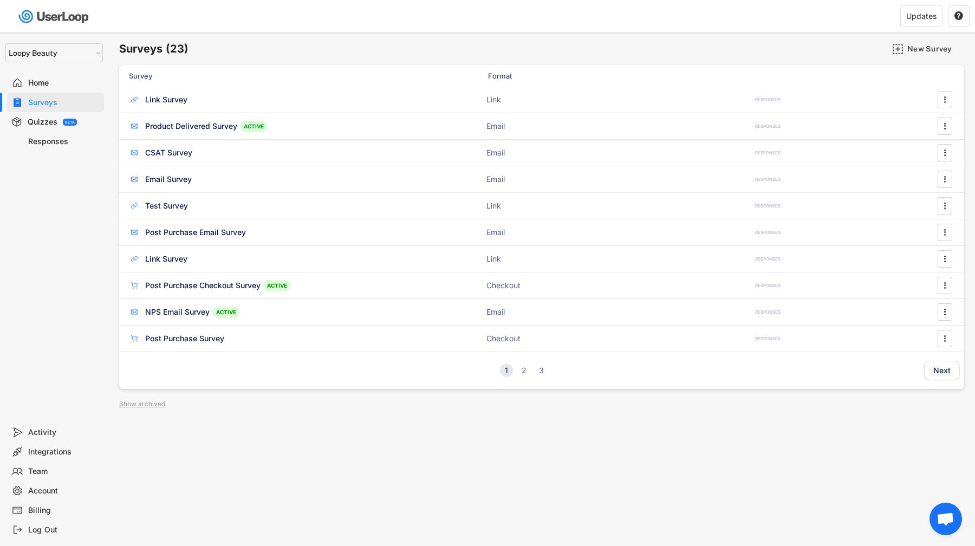
select select ""1348695171700984260__LOOKUP__1621425969652x687239840058835000""
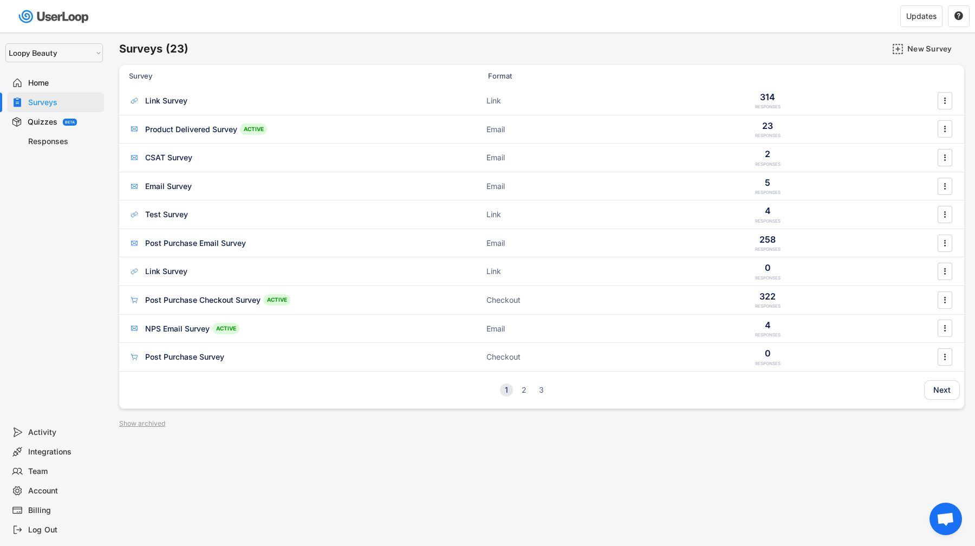
click at [67, 120] on div "BETA" at bounding box center [70, 122] width 10 height 4
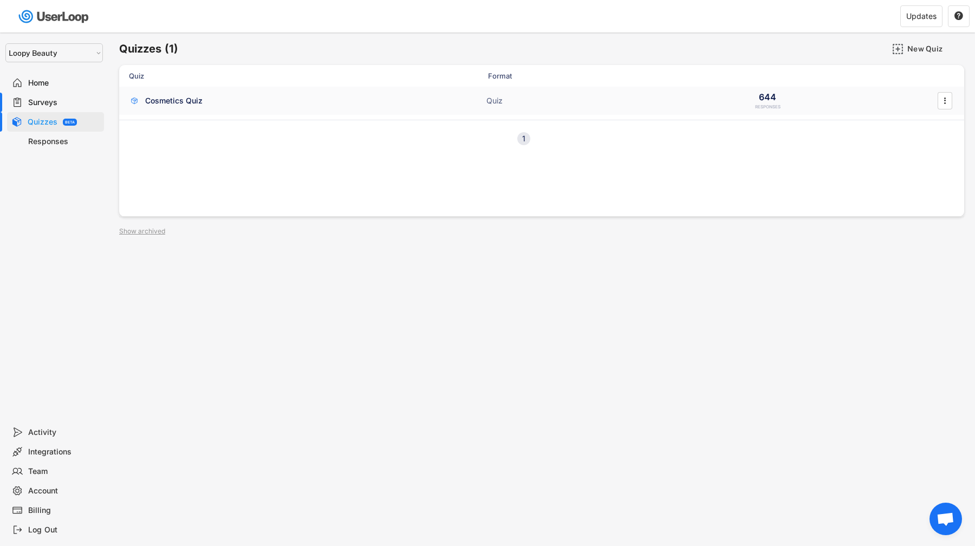
click at [171, 111] on div "Cosmetics Quiz Quiz 644 RESPONSES " at bounding box center [541, 101] width 845 height 28
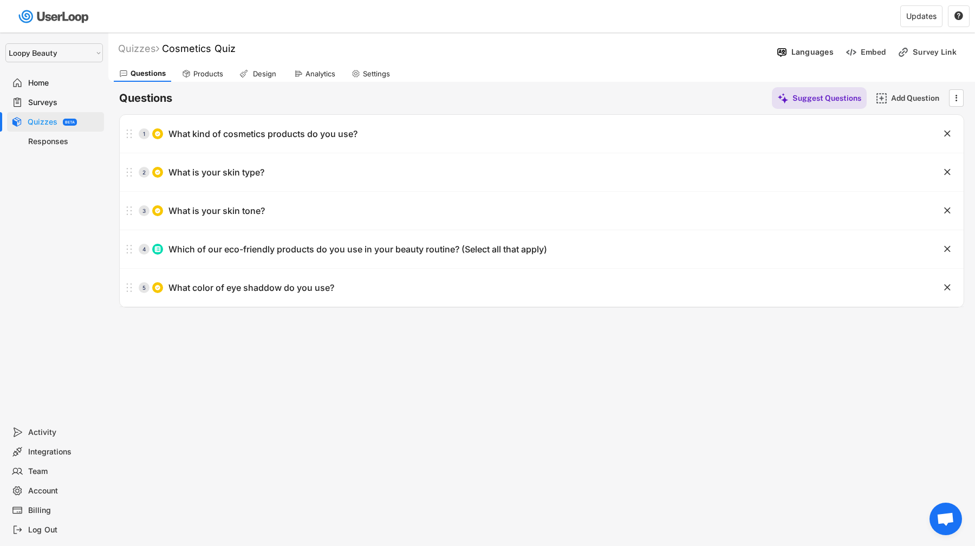
click at [59, 108] on div "Surveys" at bounding box center [55, 102] width 97 height 19
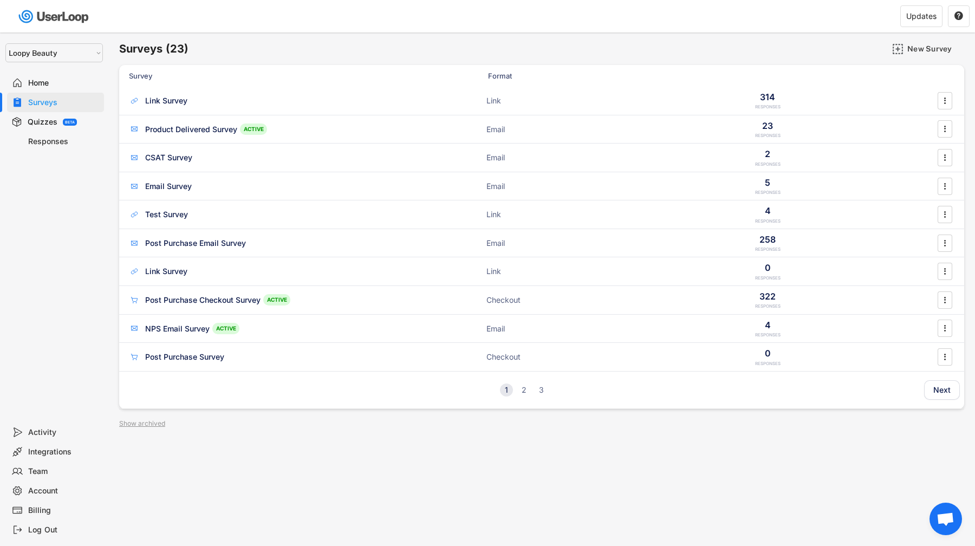
click at [67, 123] on div "BETA" at bounding box center [70, 122] width 10 height 4
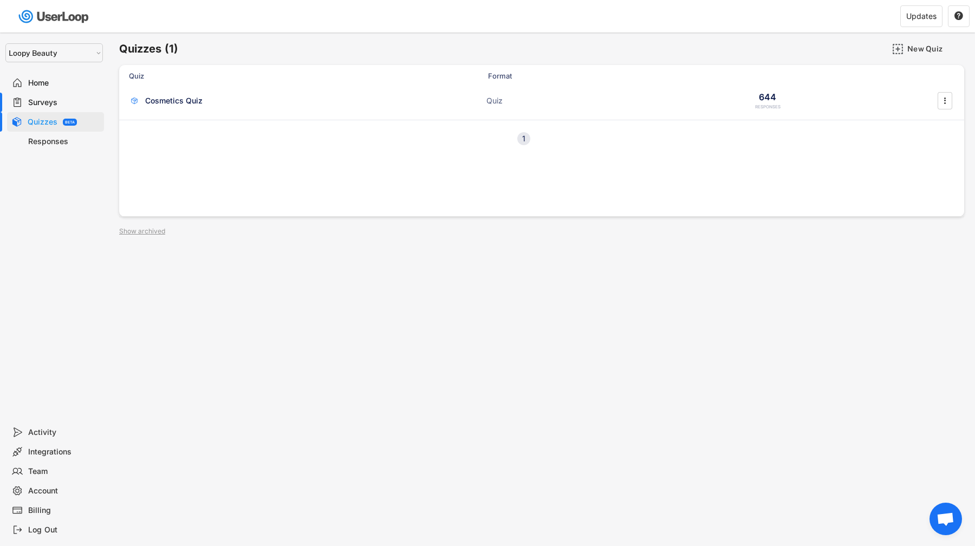
click at [78, 106] on div "Surveys" at bounding box center [63, 102] width 71 height 10
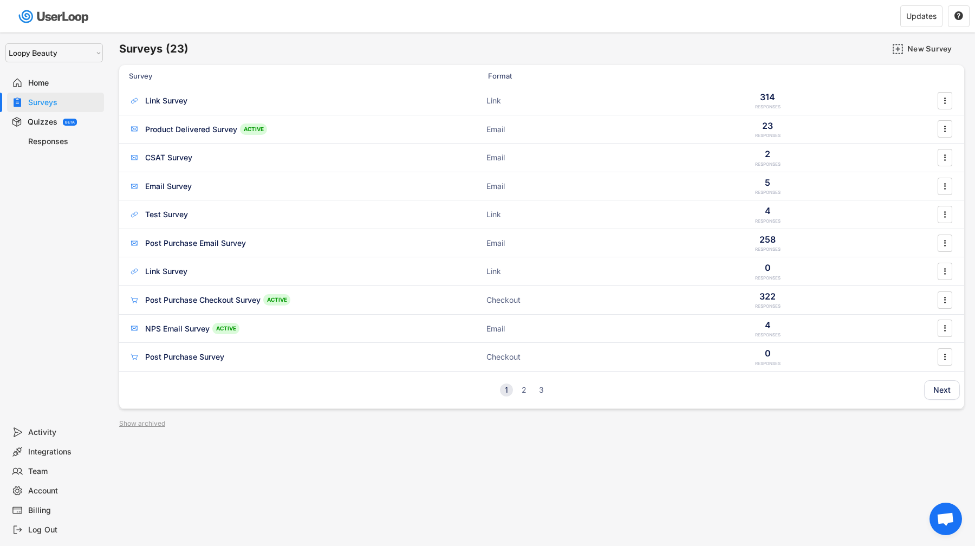
click at [81, 122] on div "Quizzes BETA" at bounding box center [55, 121] width 97 height 19
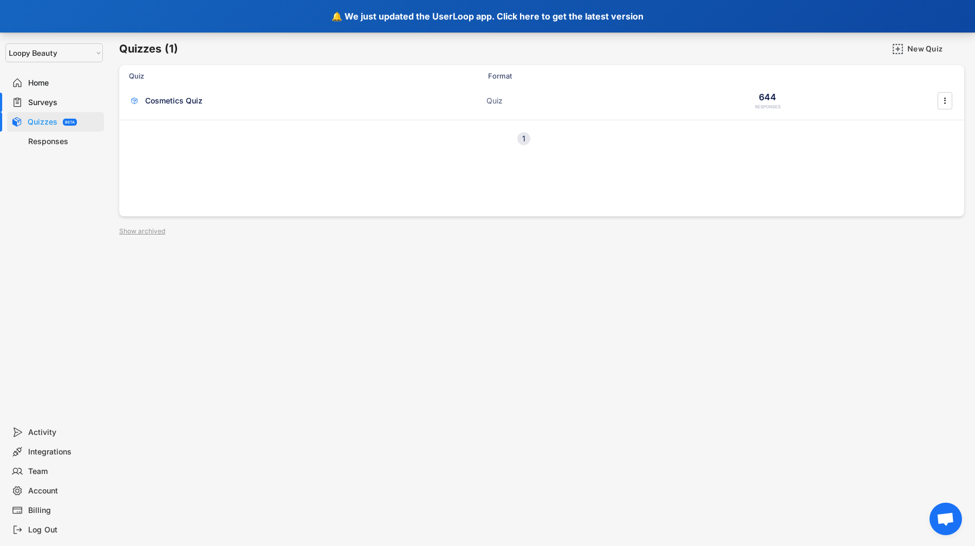
click at [128, 18] on div "🔔 We just updated the UserLoop app. Click here to get the latest version" at bounding box center [487, 16] width 975 height 32
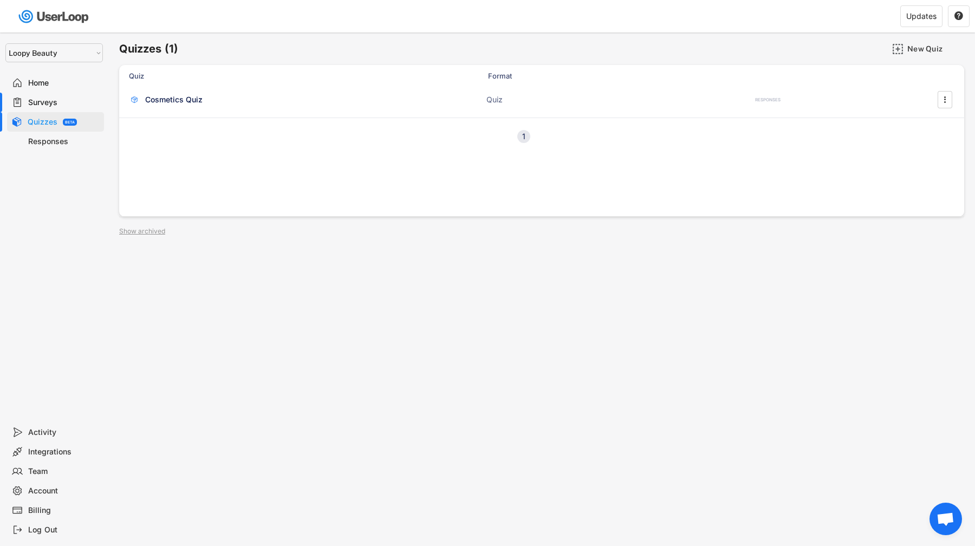
select select ""1348695171700984260__LOOKUP__1621425969652x687239840058835000""
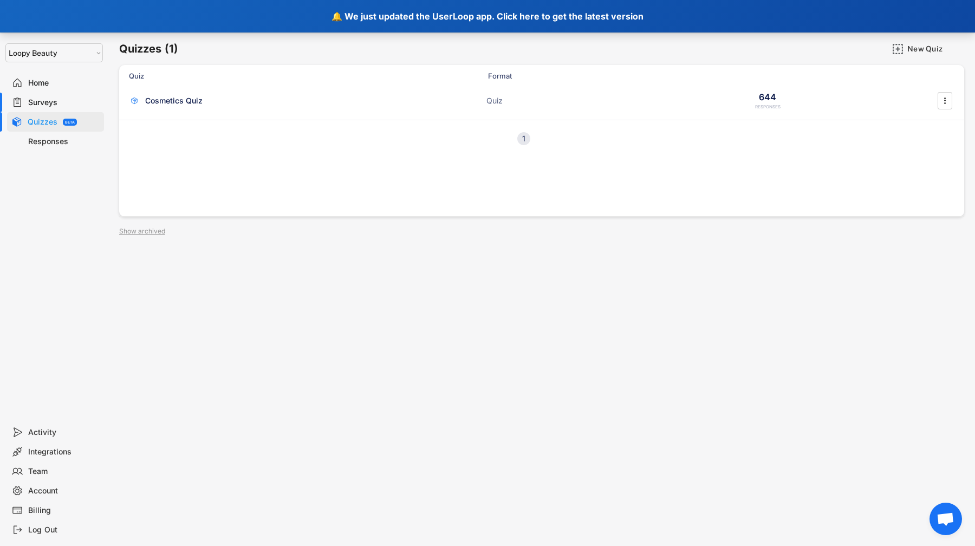
click at [154, 23] on div "🔔 We just updated the UserLoop app. Click here to get the latest version" at bounding box center [487, 16] width 975 height 32
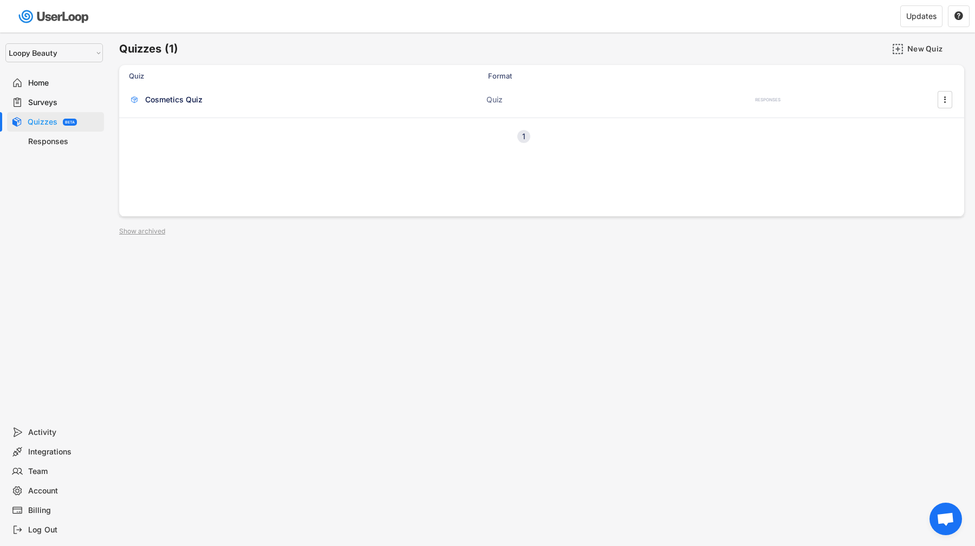
select select ""1348695171700984260__LOOKUP__1621425969652x687239840058835000""
click at [64, 106] on div "Surveys" at bounding box center [63, 102] width 71 height 10
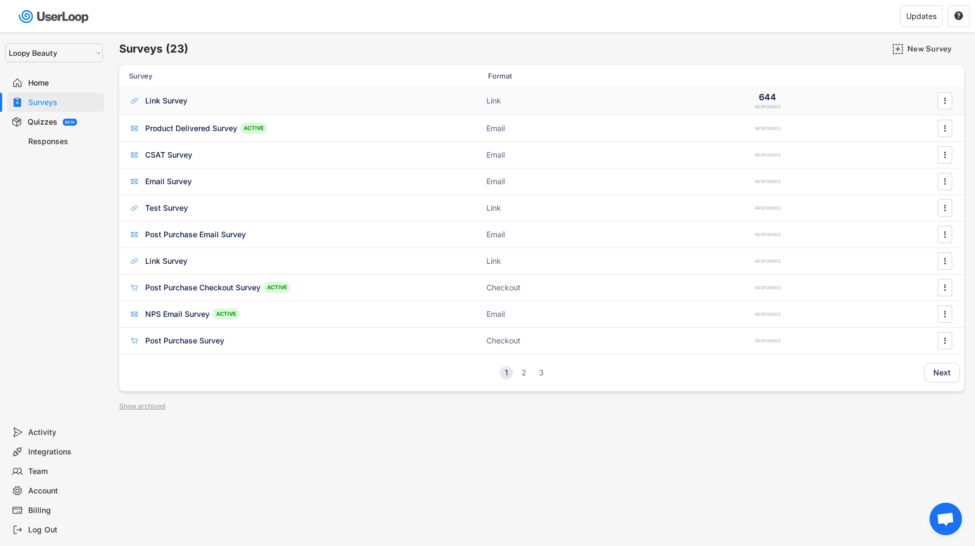
click at [178, 100] on div "Link Survey" at bounding box center [166, 100] width 42 height 11
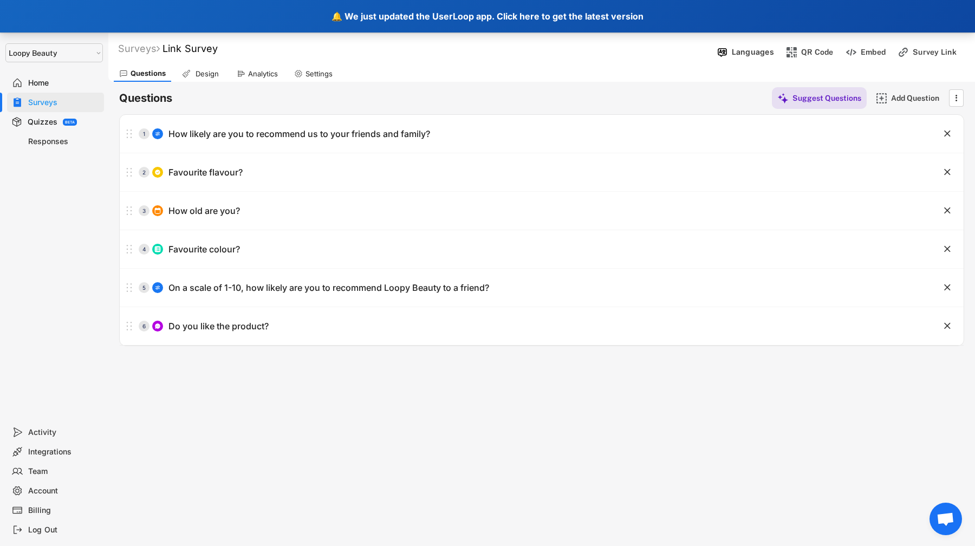
click at [159, 21] on div "🔔 We just updated the UserLoop app. Click here to get the latest version" at bounding box center [487, 16] width 975 height 32
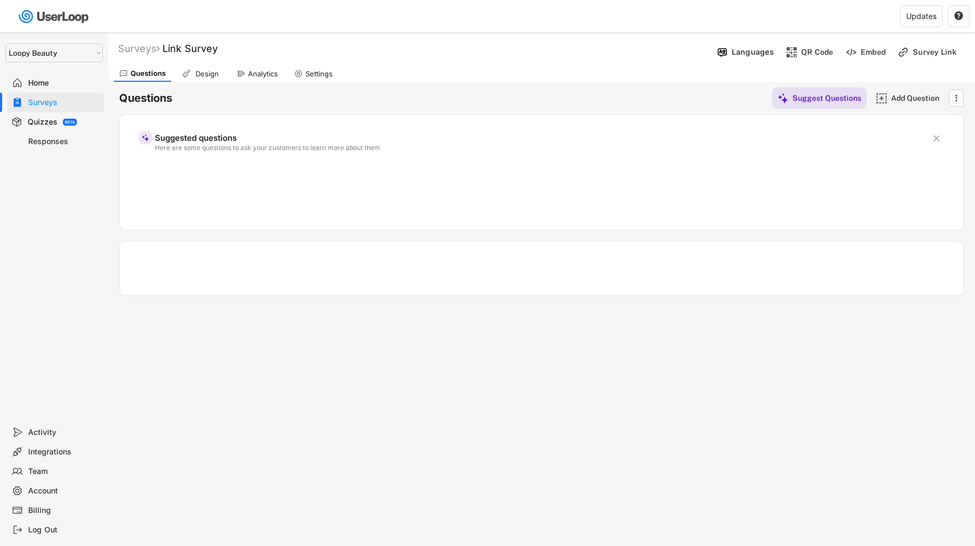
select select ""1348695171700984260__LOOKUP__1621425969652x687239840058835000""
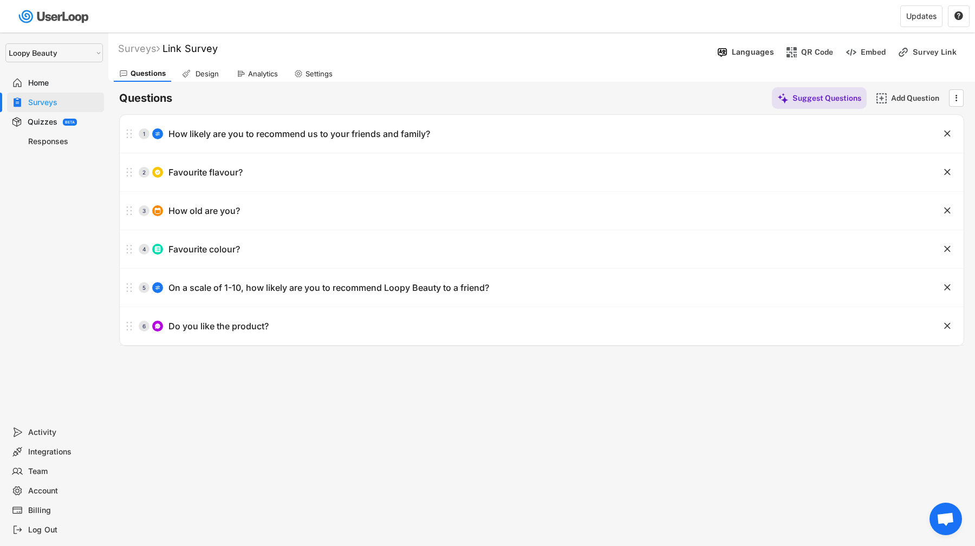
click at [202, 78] on div "Design" at bounding box center [201, 74] width 49 height 16
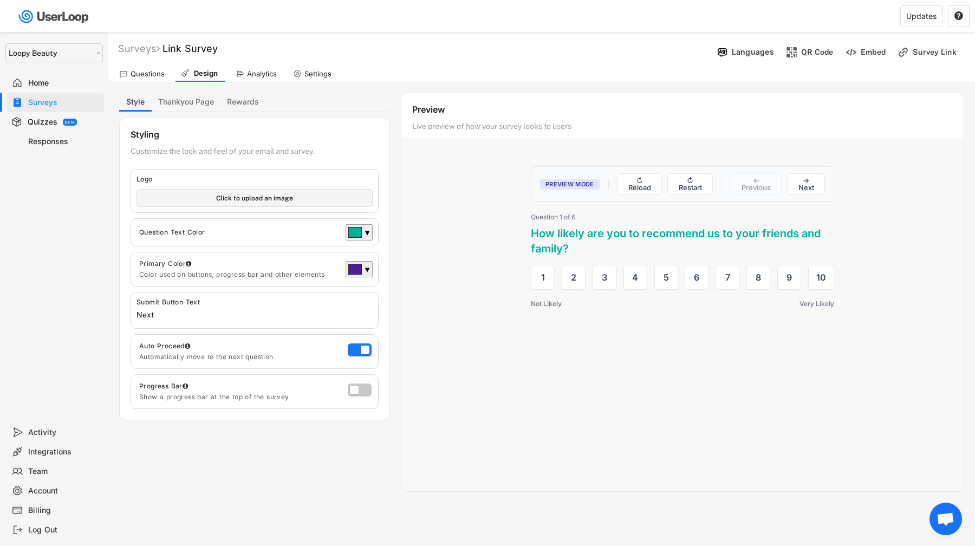
click at [270, 74] on div "Analytics" at bounding box center [262, 73] width 30 height 9
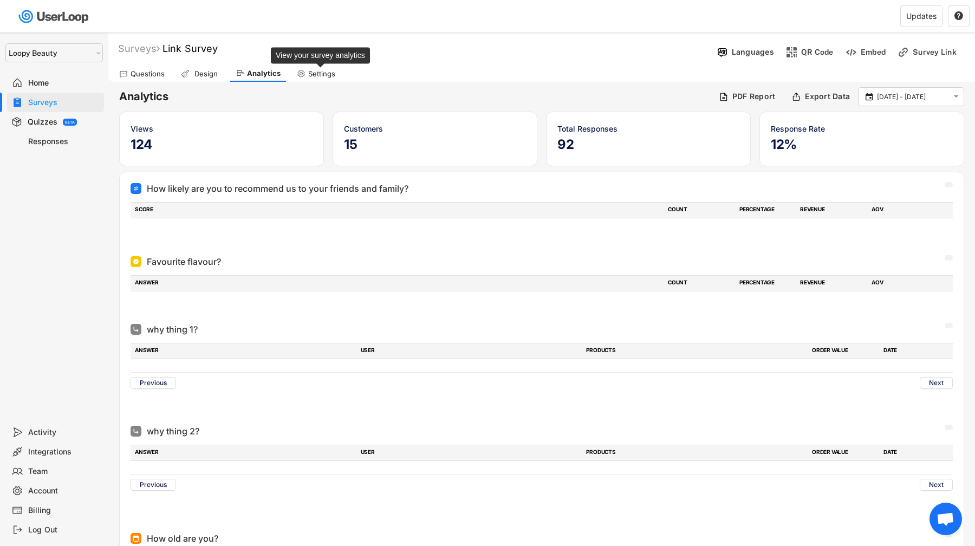
click at [319, 74] on div "Settings" at bounding box center [321, 73] width 27 height 9
select select ""monthly""
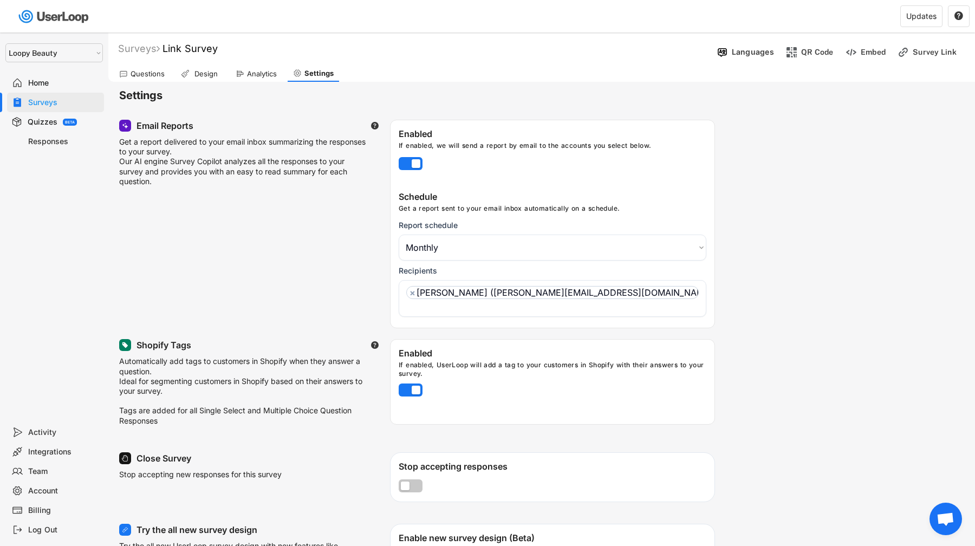
click at [149, 75] on div "Questions" at bounding box center [147, 73] width 34 height 9
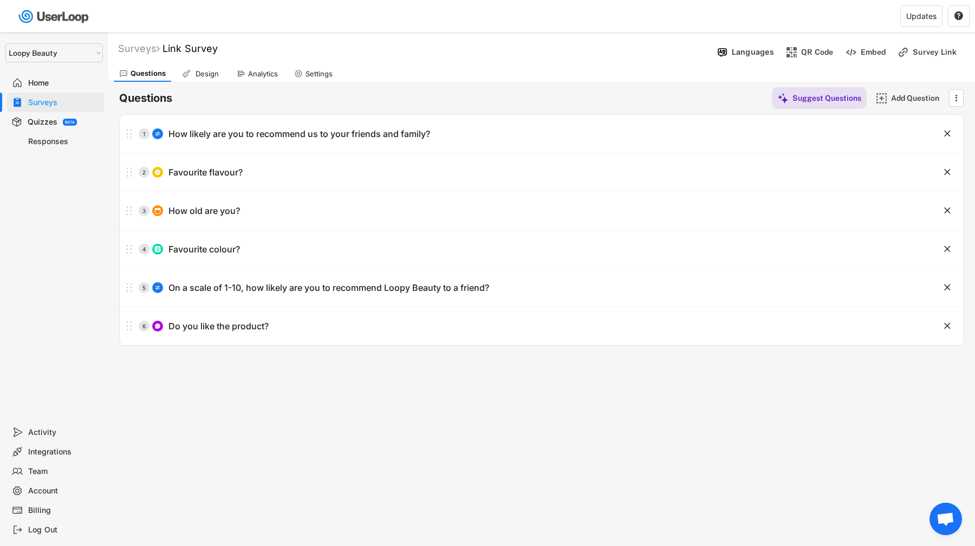
click at [36, 118] on div "Quizzes" at bounding box center [43, 122] width 30 height 10
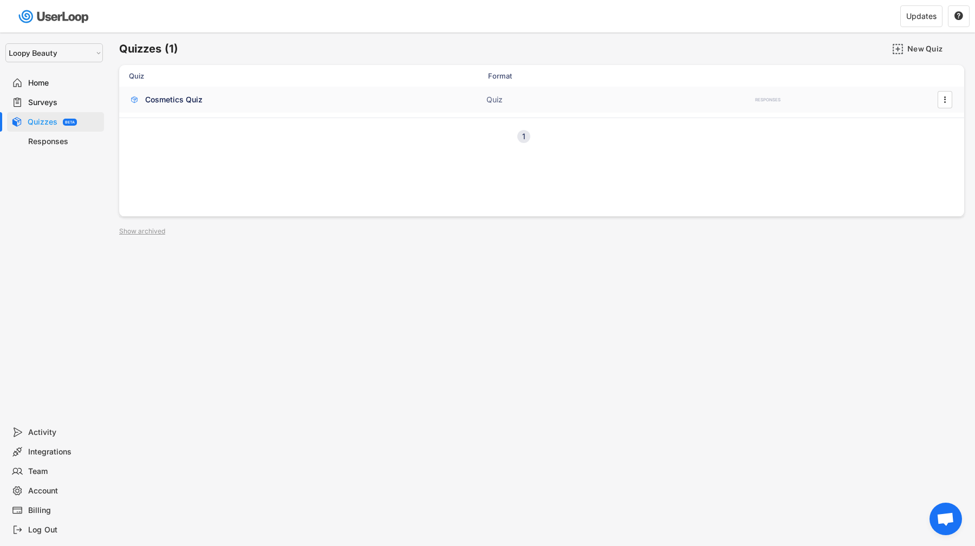
click at [173, 103] on div "Cosmetics Quiz" at bounding box center [173, 99] width 57 height 11
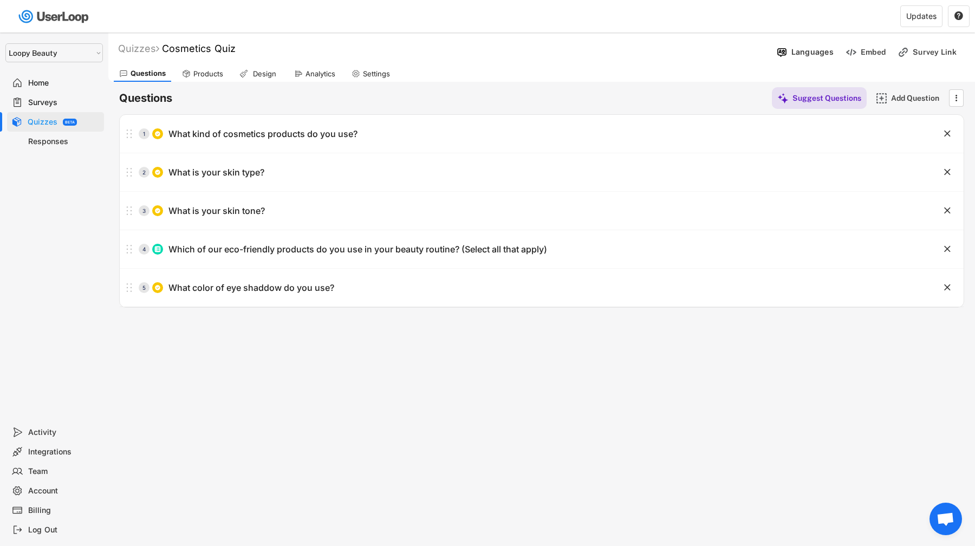
click at [197, 74] on div "Products" at bounding box center [208, 73] width 30 height 9
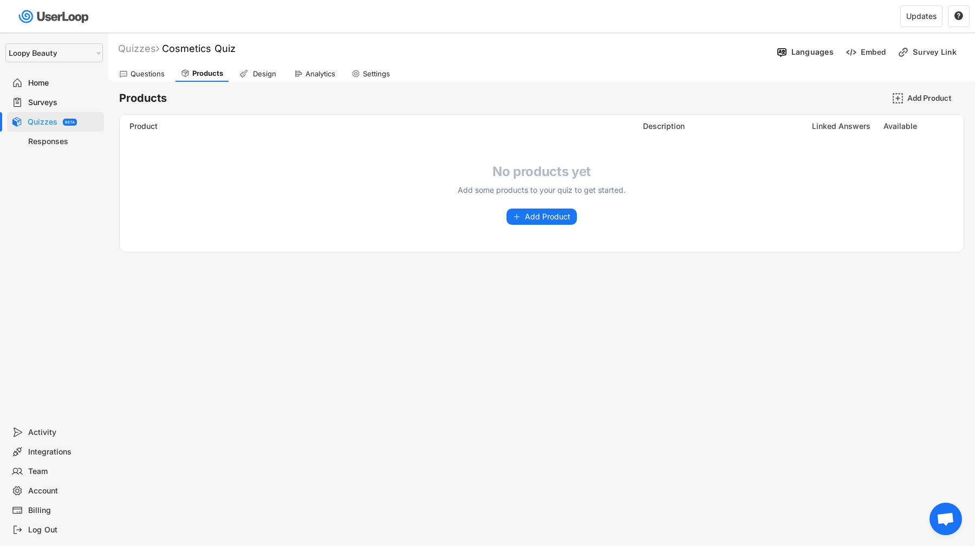
click at [277, 70] on div "Design" at bounding box center [264, 73] width 27 height 9
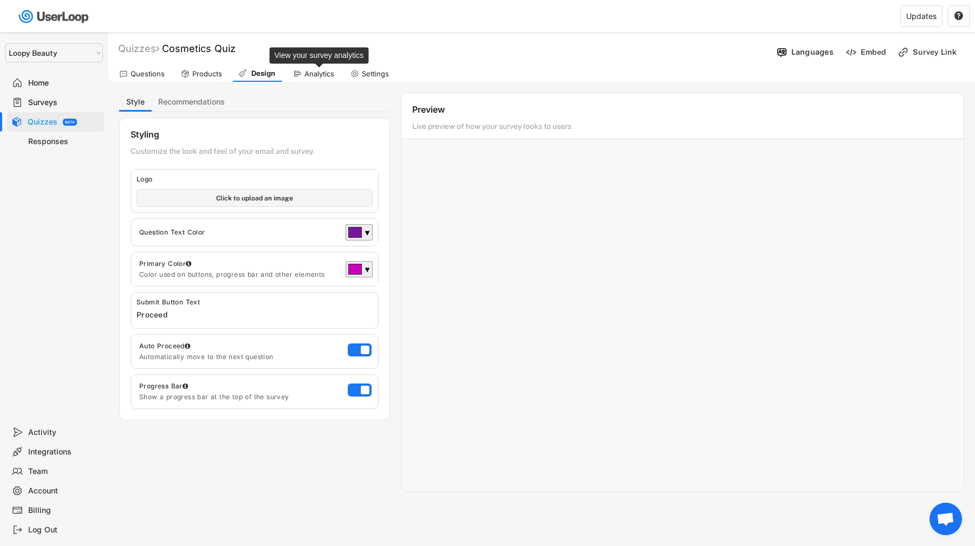
click at [313, 70] on div "Analytics" at bounding box center [319, 73] width 30 height 9
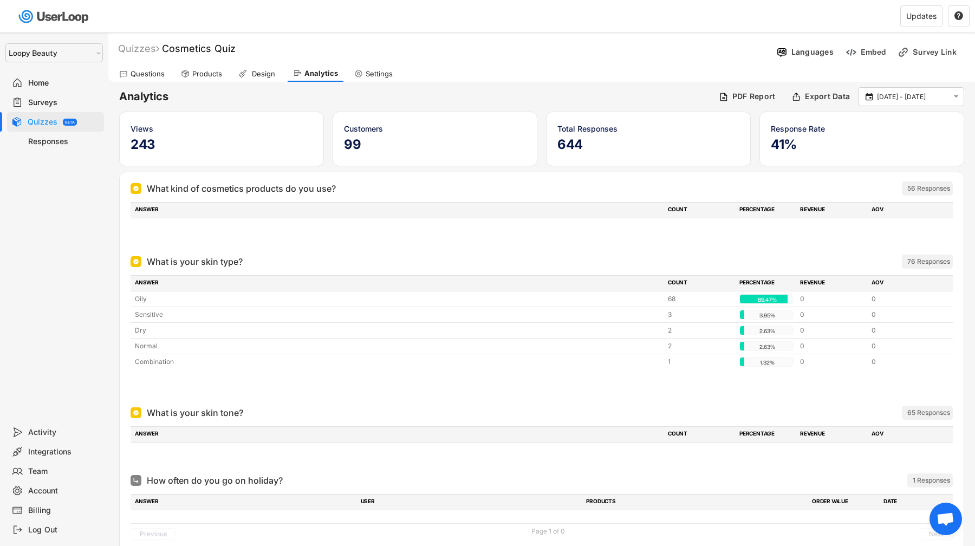
click at [375, 71] on div "Settings" at bounding box center [378, 73] width 27 height 9
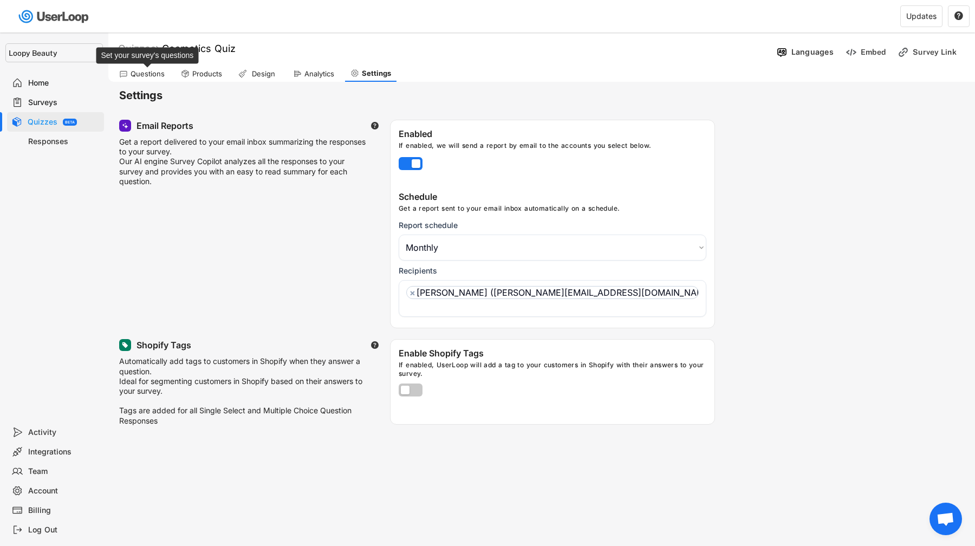
click at [154, 73] on div "Questions" at bounding box center [147, 73] width 34 height 9
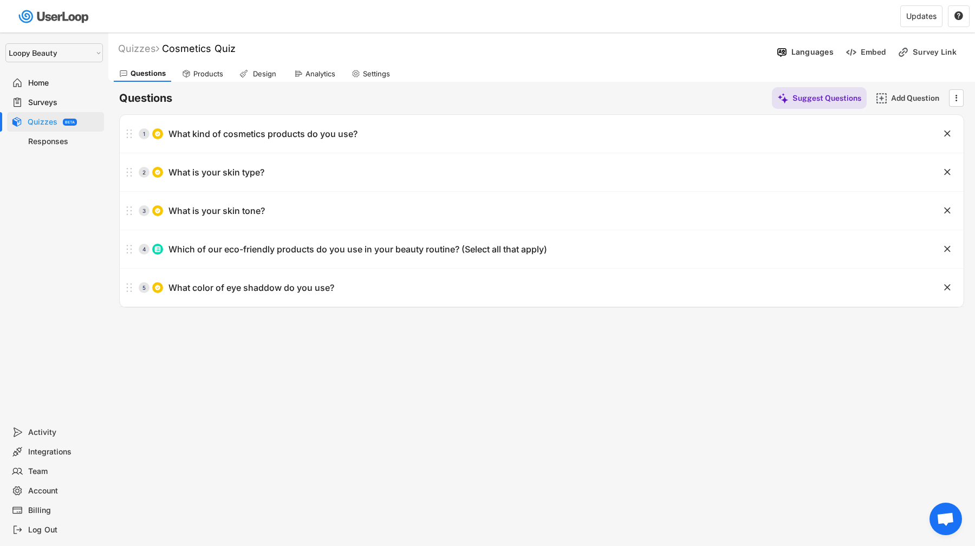
click at [68, 141] on div "Responses" at bounding box center [63, 141] width 71 height 10
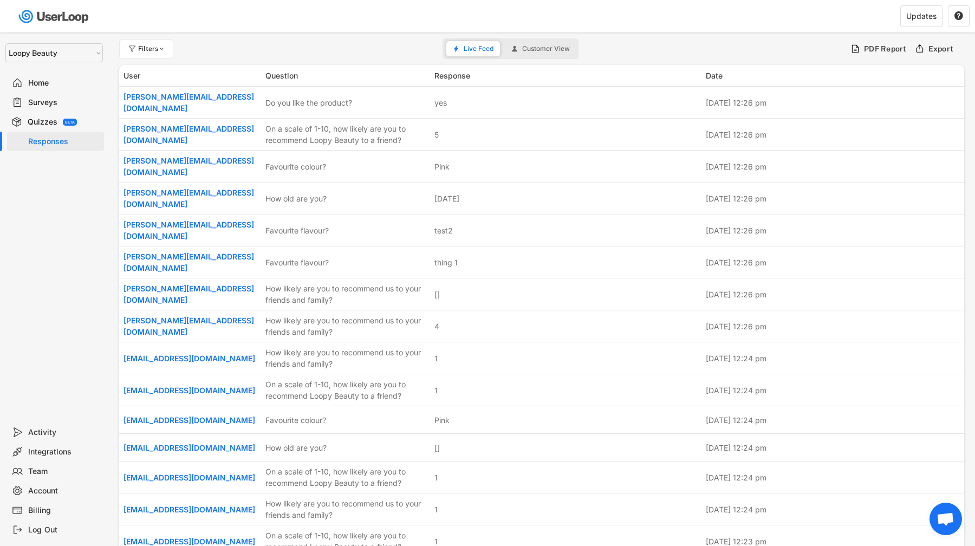
click at [532, 55] on button "Customer View" at bounding box center [540, 48] width 71 height 15
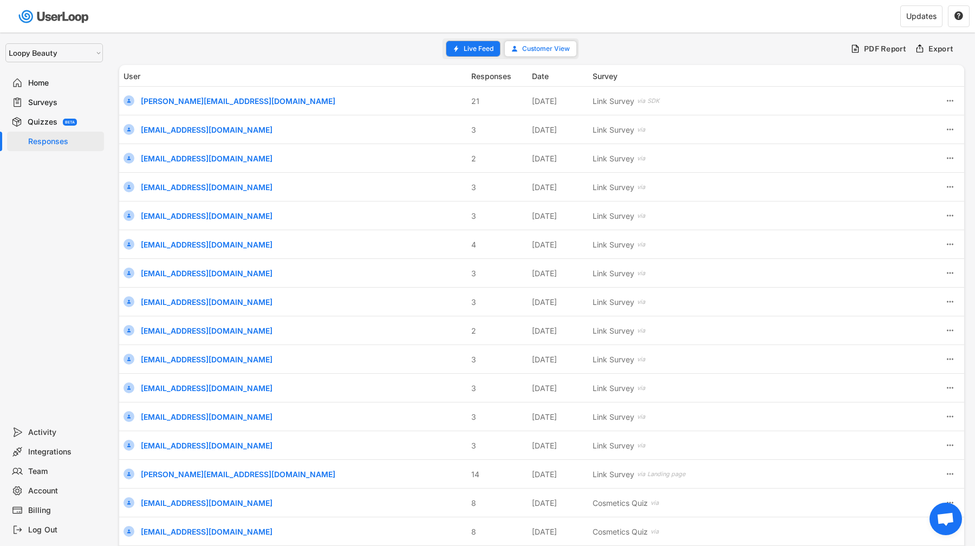
click at [479, 49] on span "Live Feed" at bounding box center [478, 48] width 30 height 6
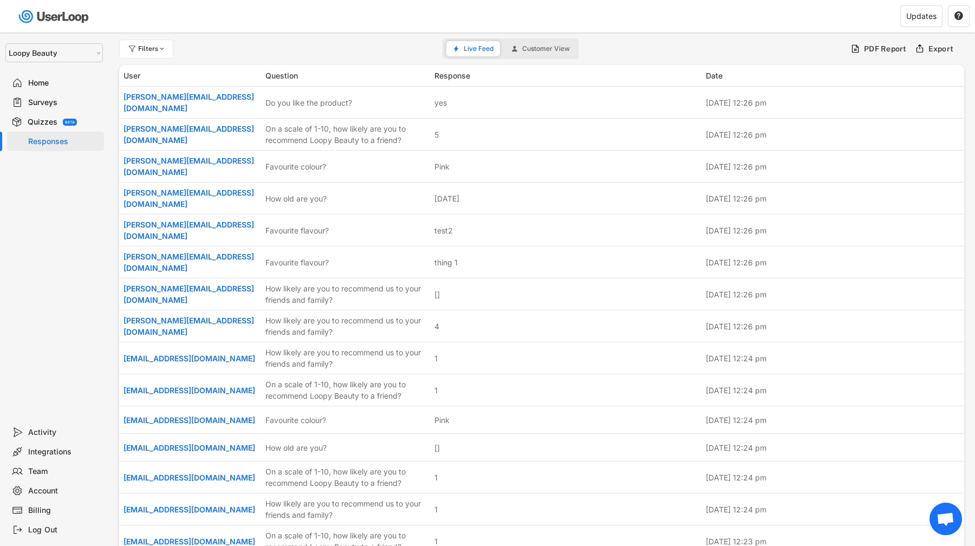
click at [78, 126] on div "Quizzes BETA" at bounding box center [55, 121] width 97 height 19
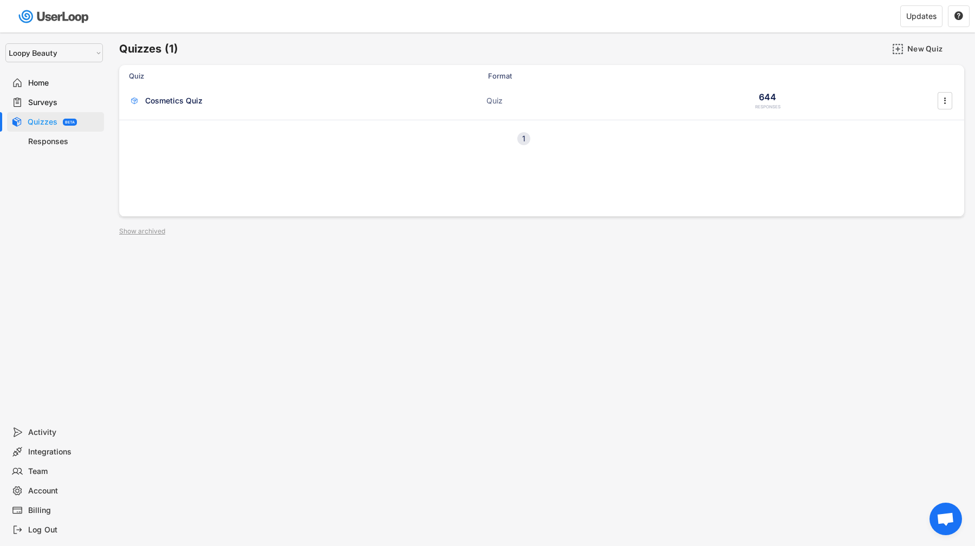
click at [83, 94] on div "Surveys" at bounding box center [55, 102] width 97 height 19
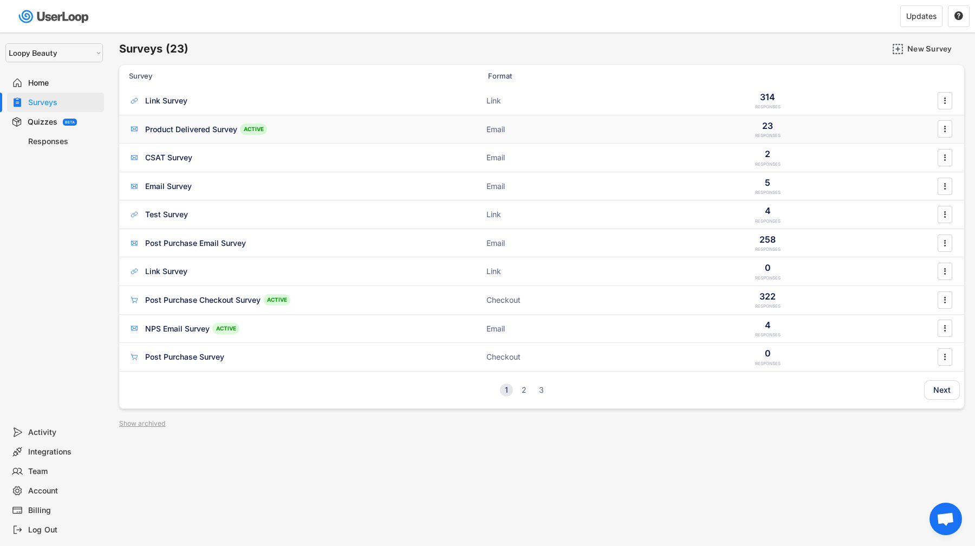
click at [250, 118] on div "Product Delivered Survey ACTIVE Email 23 RESPONSES " at bounding box center [541, 129] width 845 height 28
select select "1348695171700984260__LOOKUP__1621425946483x437467764361997950"
select select ""daily""
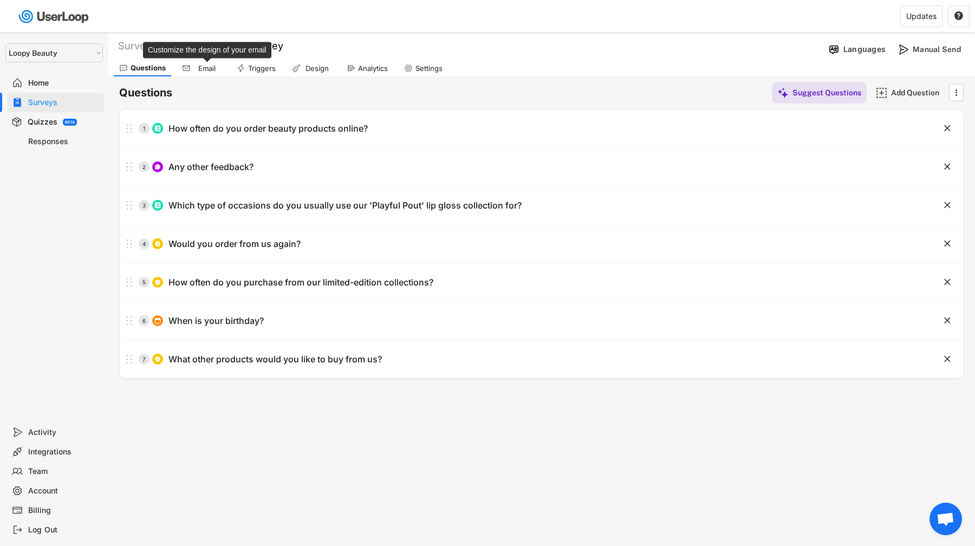
click at [204, 70] on div "Email" at bounding box center [206, 68] width 27 height 9
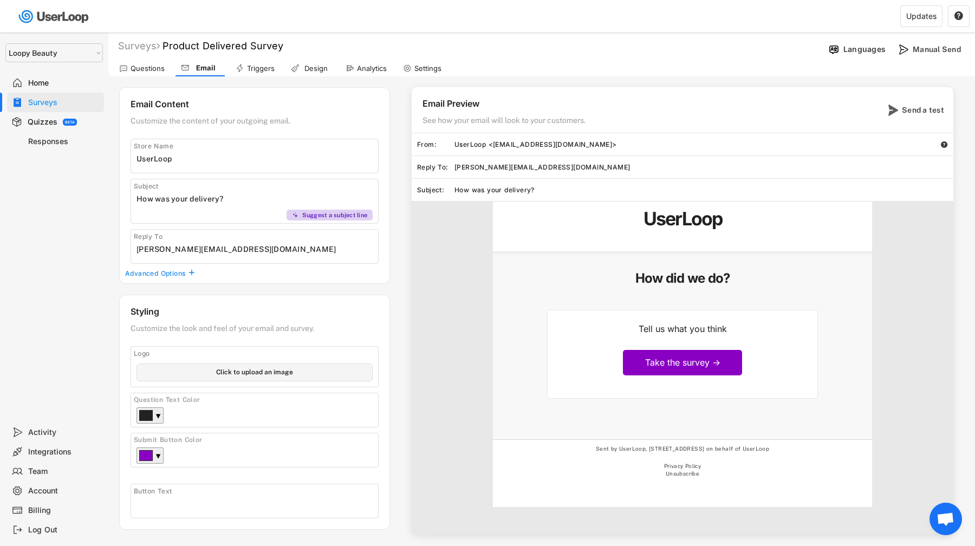
click at [258, 70] on div "Triggers" at bounding box center [261, 68] width 28 height 9
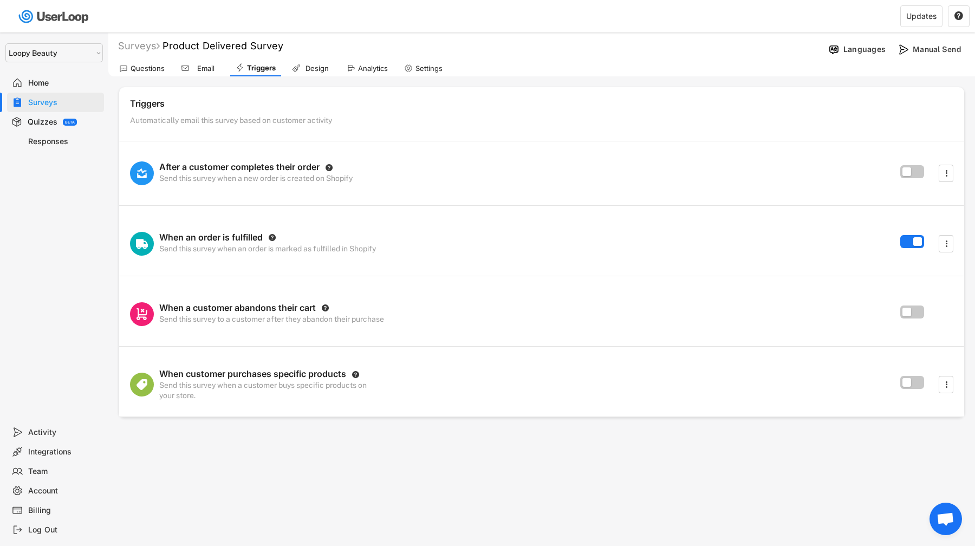
click at [299, 69] on icon at bounding box center [296, 68] width 9 height 9
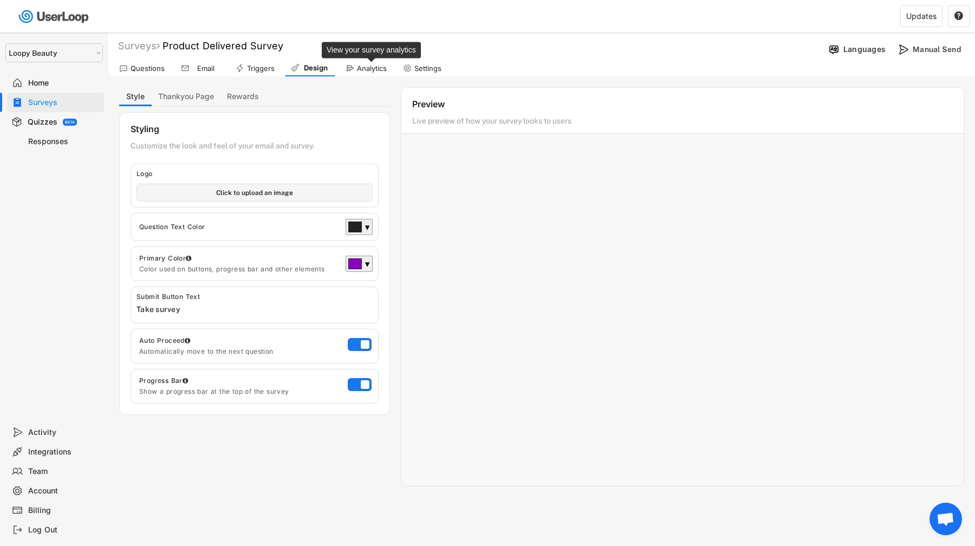
click at [384, 68] on div "Analytics" at bounding box center [372, 68] width 30 height 9
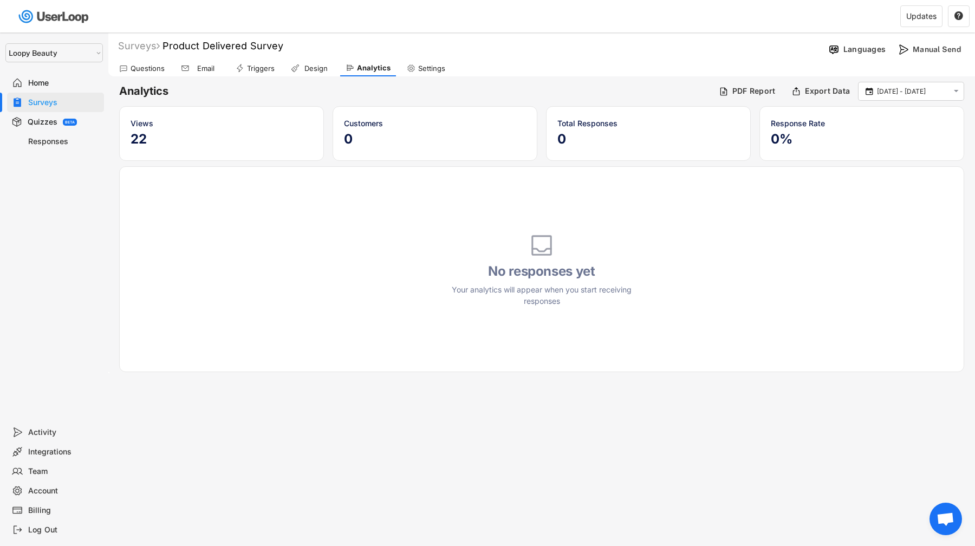
click at [419, 68] on div "Settings" at bounding box center [431, 68] width 27 height 9
select select "1348695171700984260__LOOKUP__1621425946483x437467764361997950"
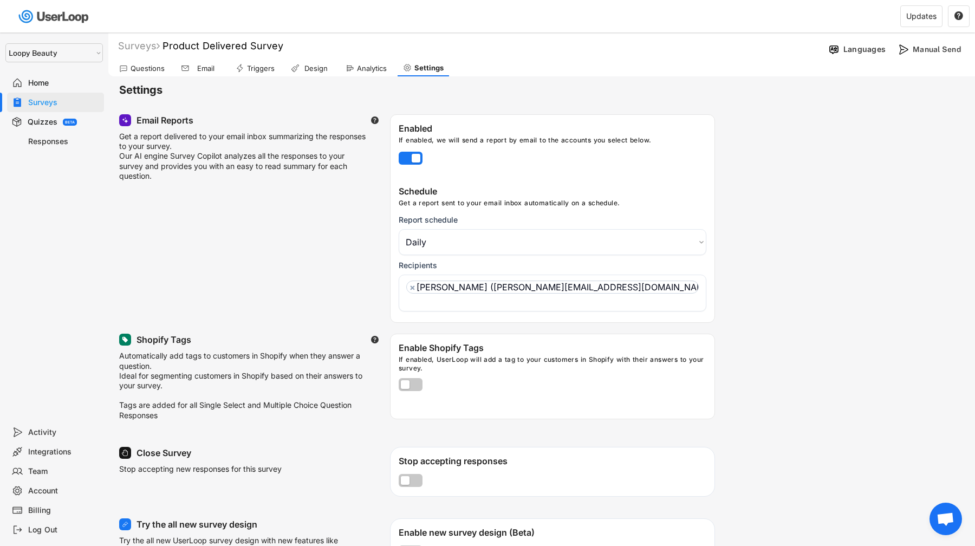
click at [57, 121] on div "Quizzes BETA" at bounding box center [55, 121] width 97 height 19
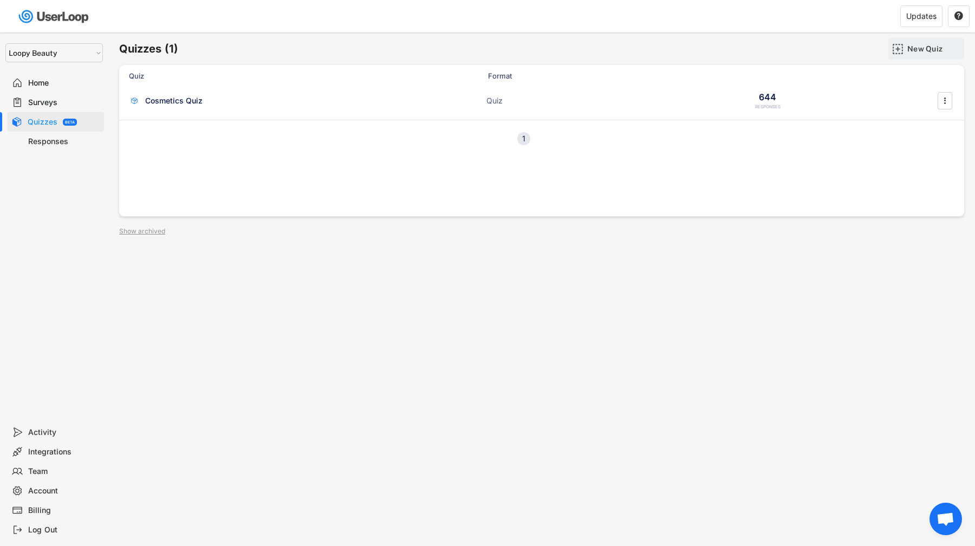
click at [934, 53] on div "New Quiz" at bounding box center [934, 49] width 54 height 10
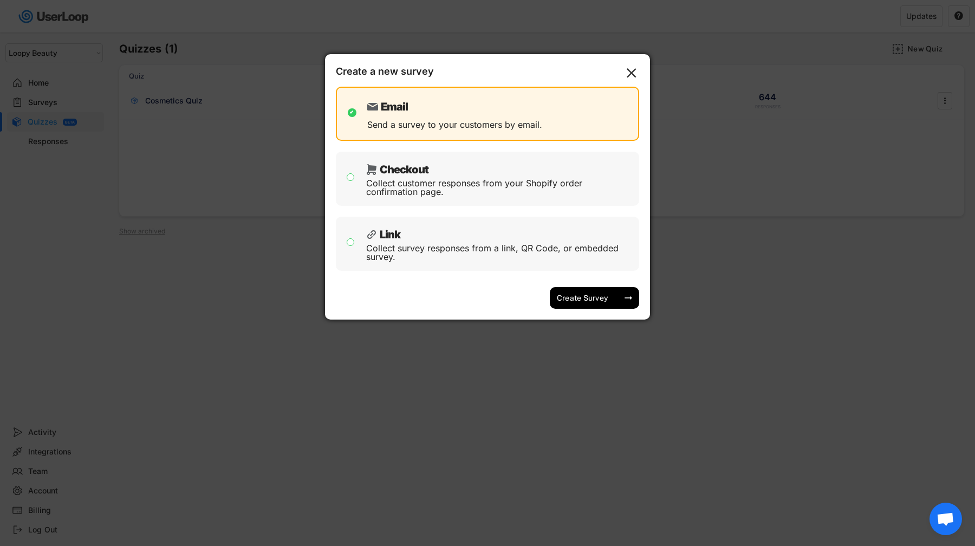
click at [899, 141] on div at bounding box center [487, 273] width 975 height 546
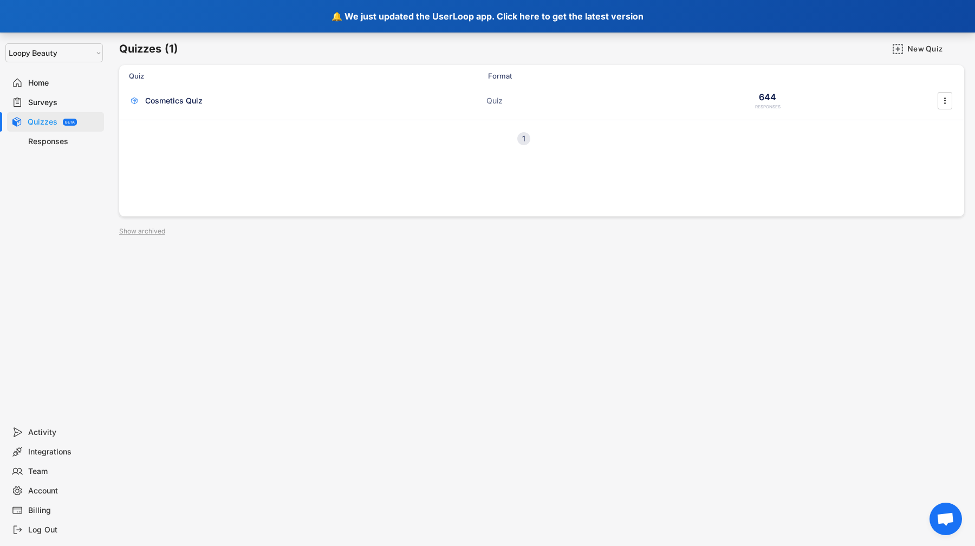
click at [175, 22] on div "🔔 We just updated the UserLoop app. Click here to get the latest version" at bounding box center [487, 16] width 975 height 32
